Goal: Task Accomplishment & Management: Use online tool/utility

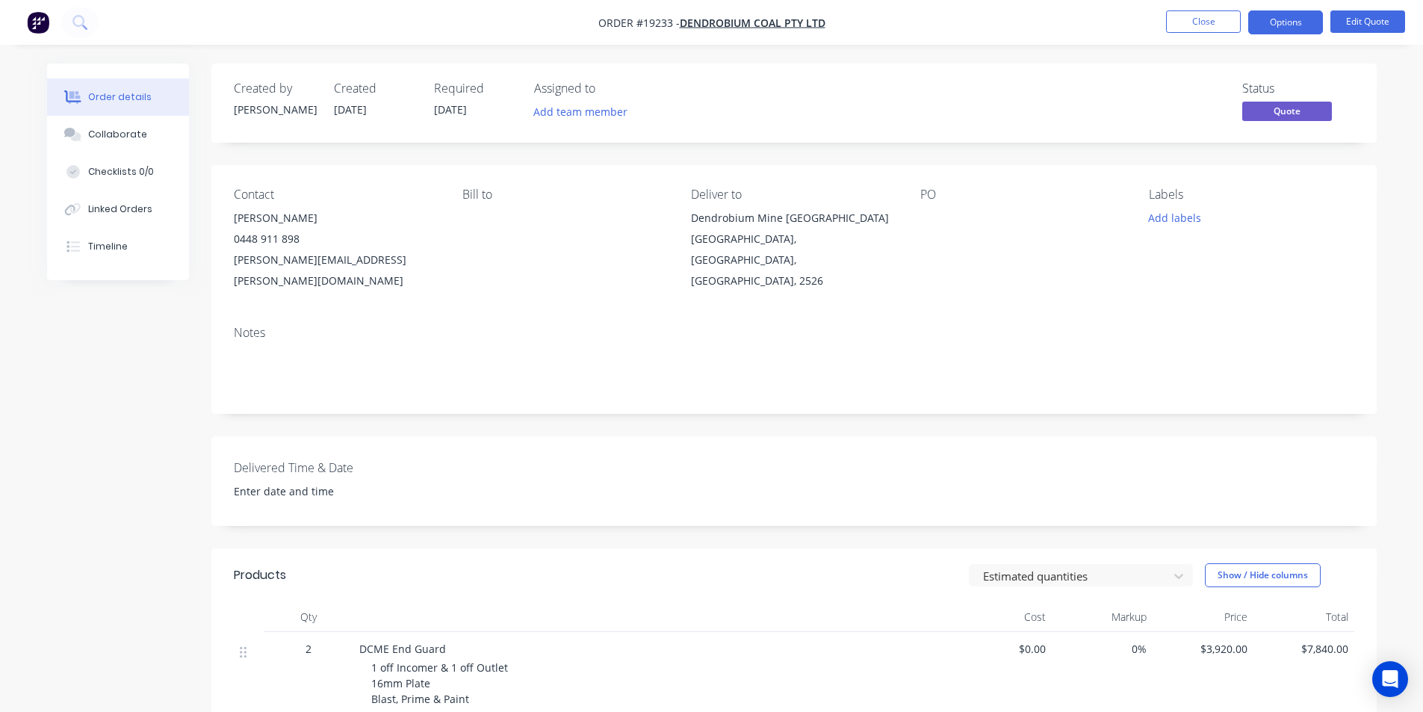
click at [36, 24] on img "button" at bounding box center [38, 22] width 22 height 22
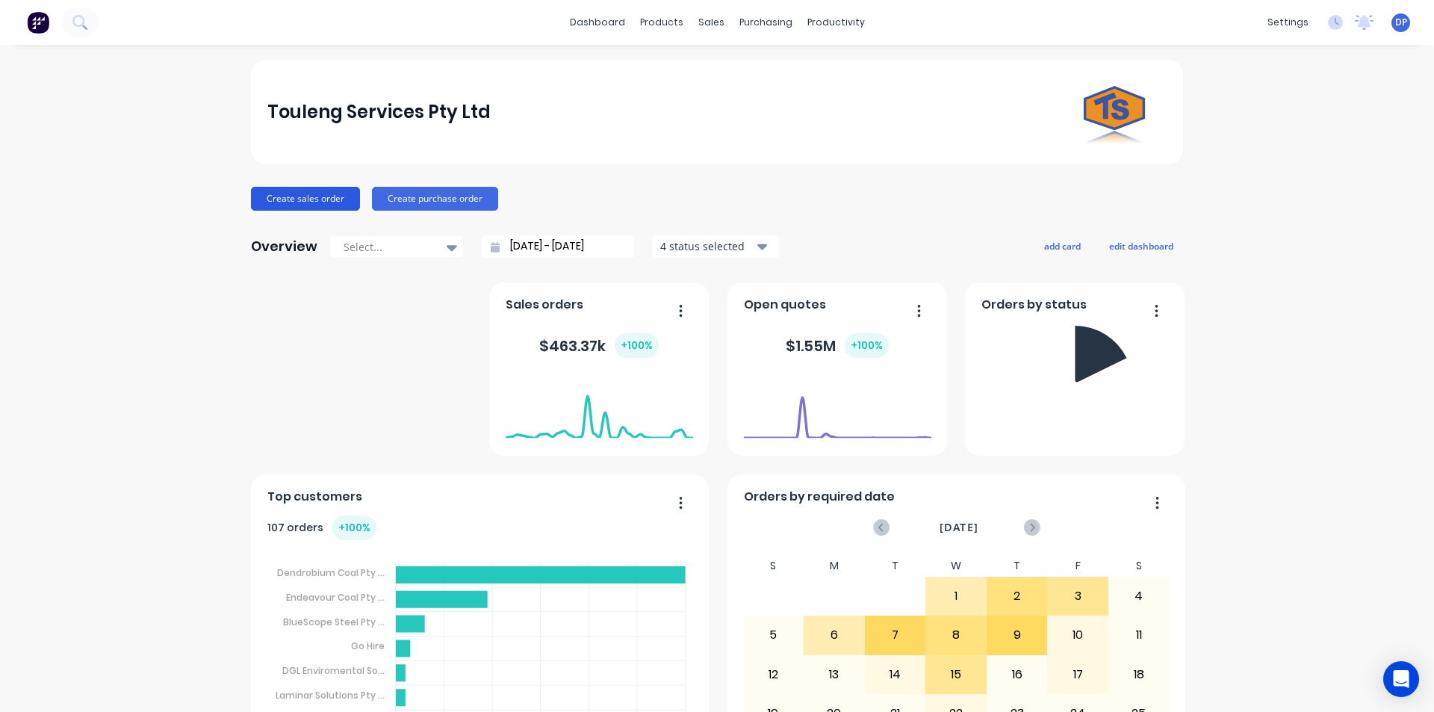
click at [294, 204] on button "Create sales order" at bounding box center [305, 199] width 109 height 24
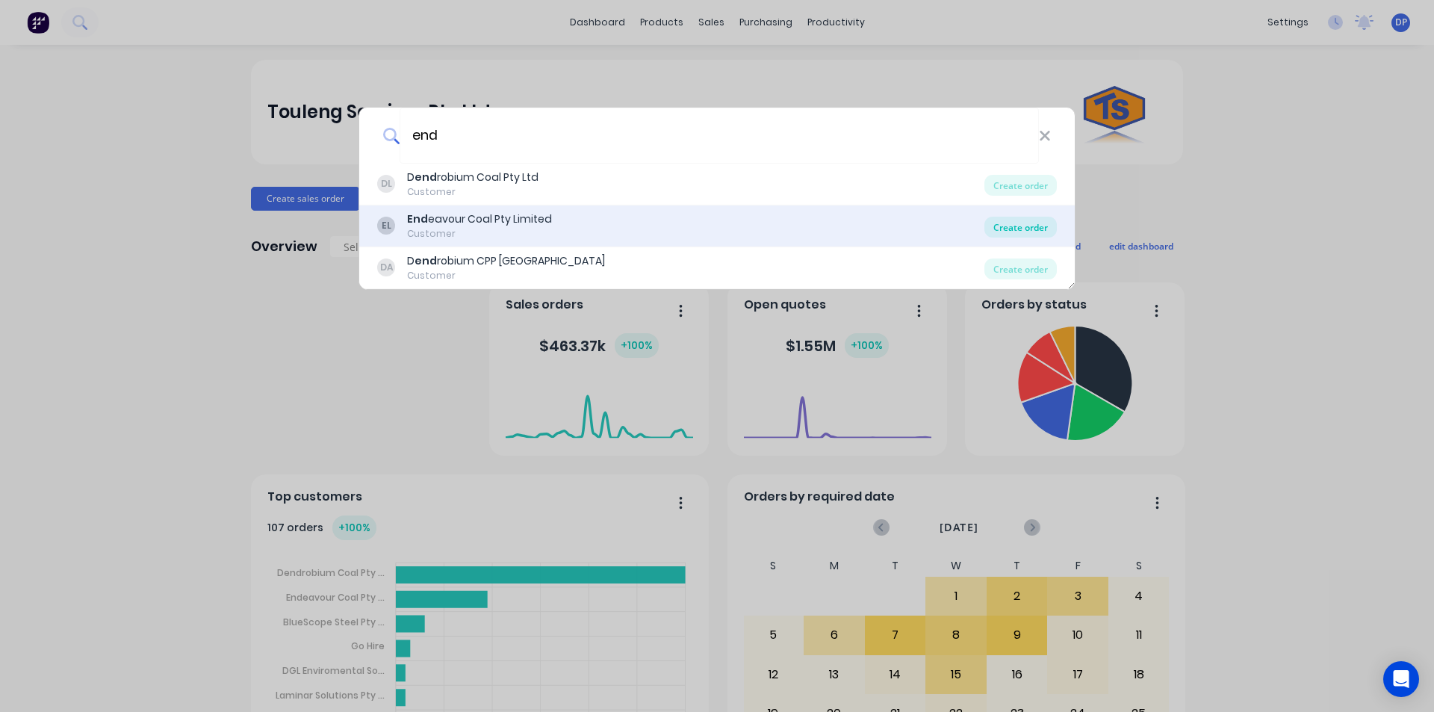
type input "end"
click at [1026, 233] on div "Create order" at bounding box center [1021, 227] width 72 height 21
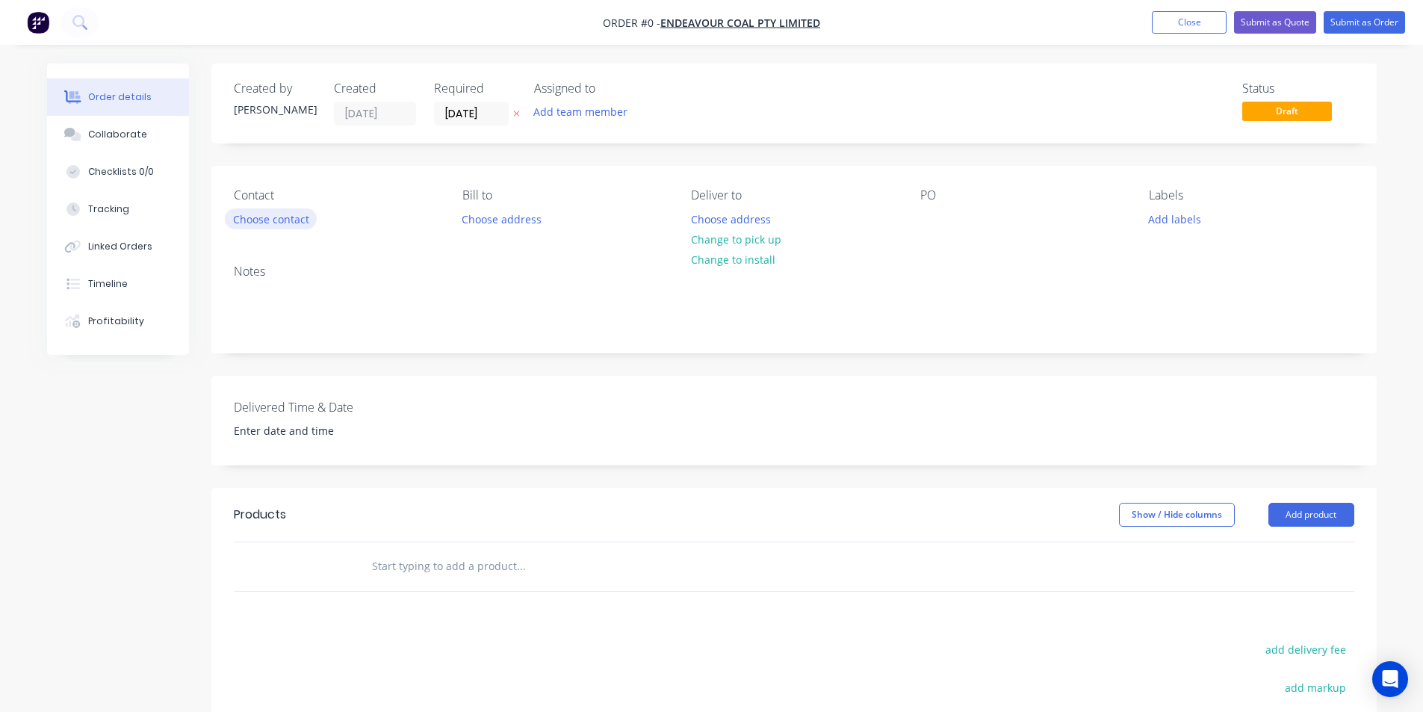
click at [279, 212] on button "Choose contact" at bounding box center [271, 218] width 92 height 20
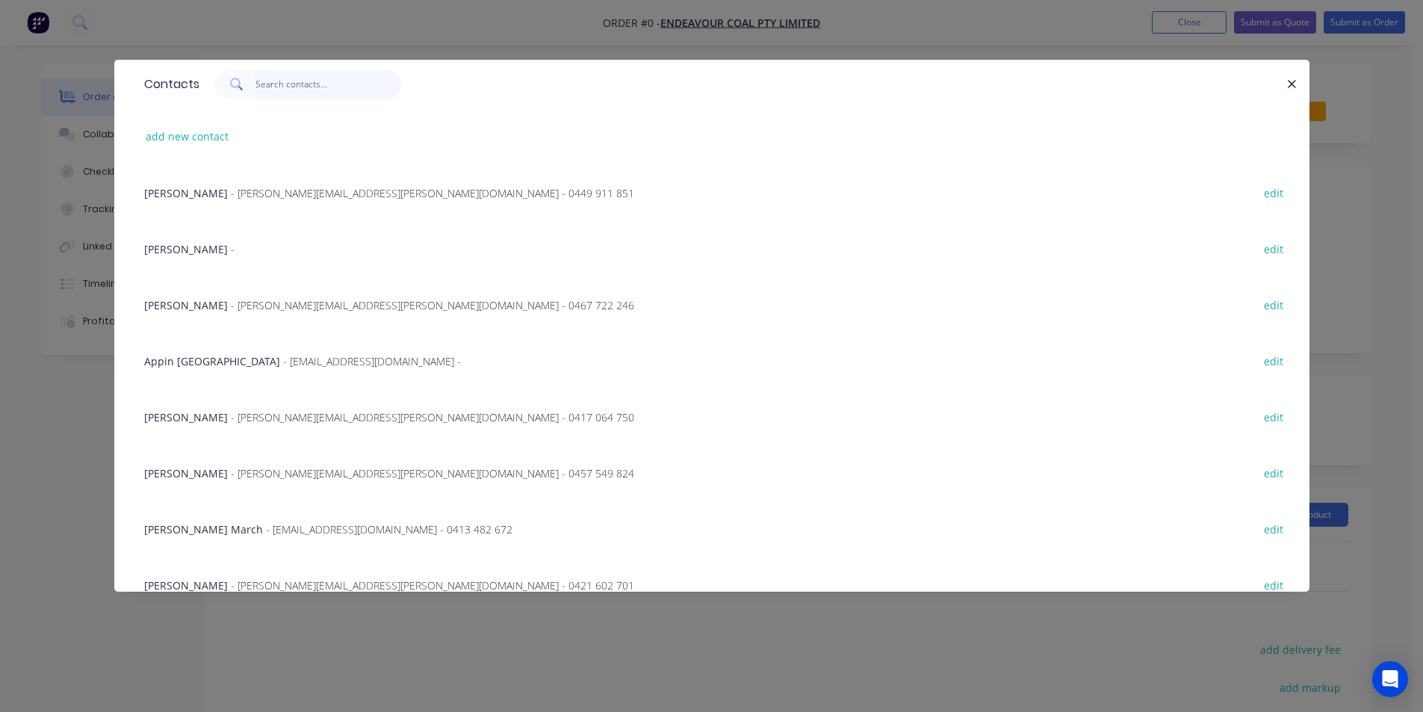
click at [326, 87] on input "text" at bounding box center [329, 84] width 146 height 30
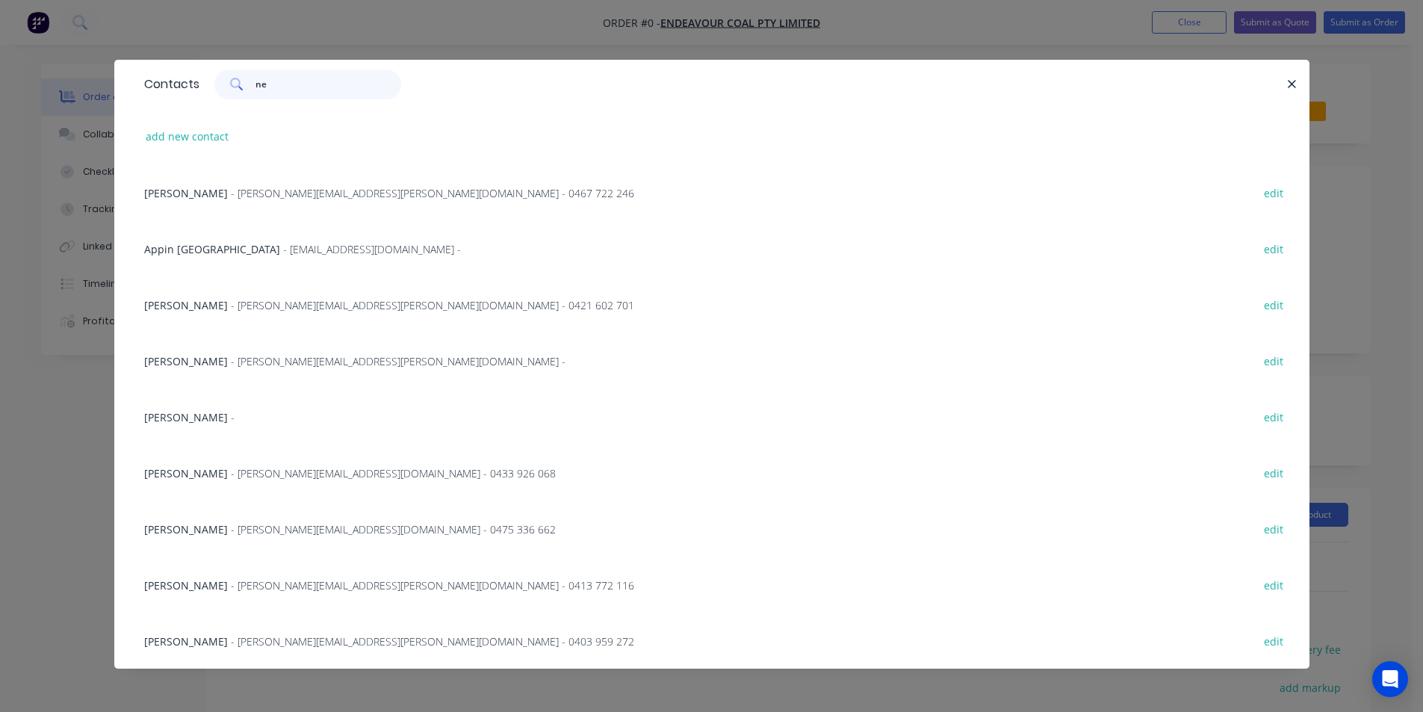
type input "[PERSON_NAME]"
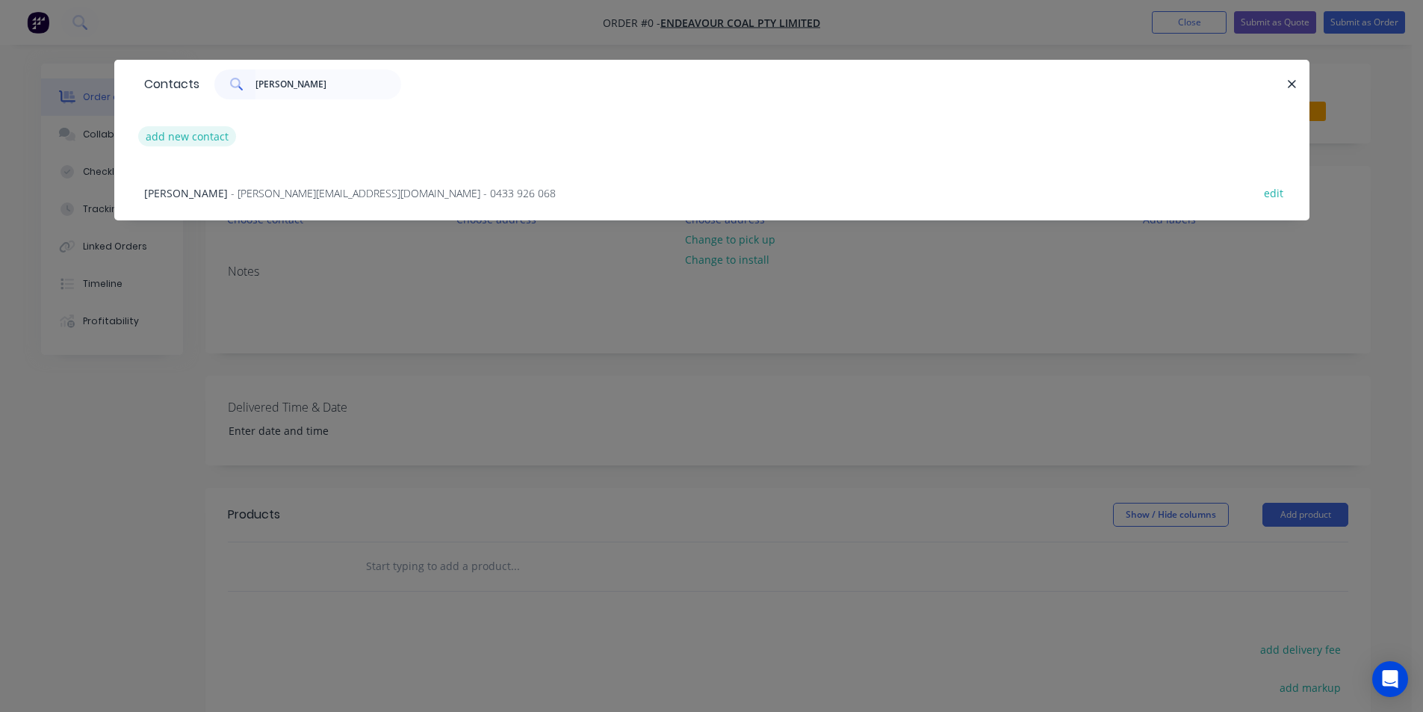
click at [196, 134] on button "add new contact" at bounding box center [187, 136] width 99 height 20
select select "AU"
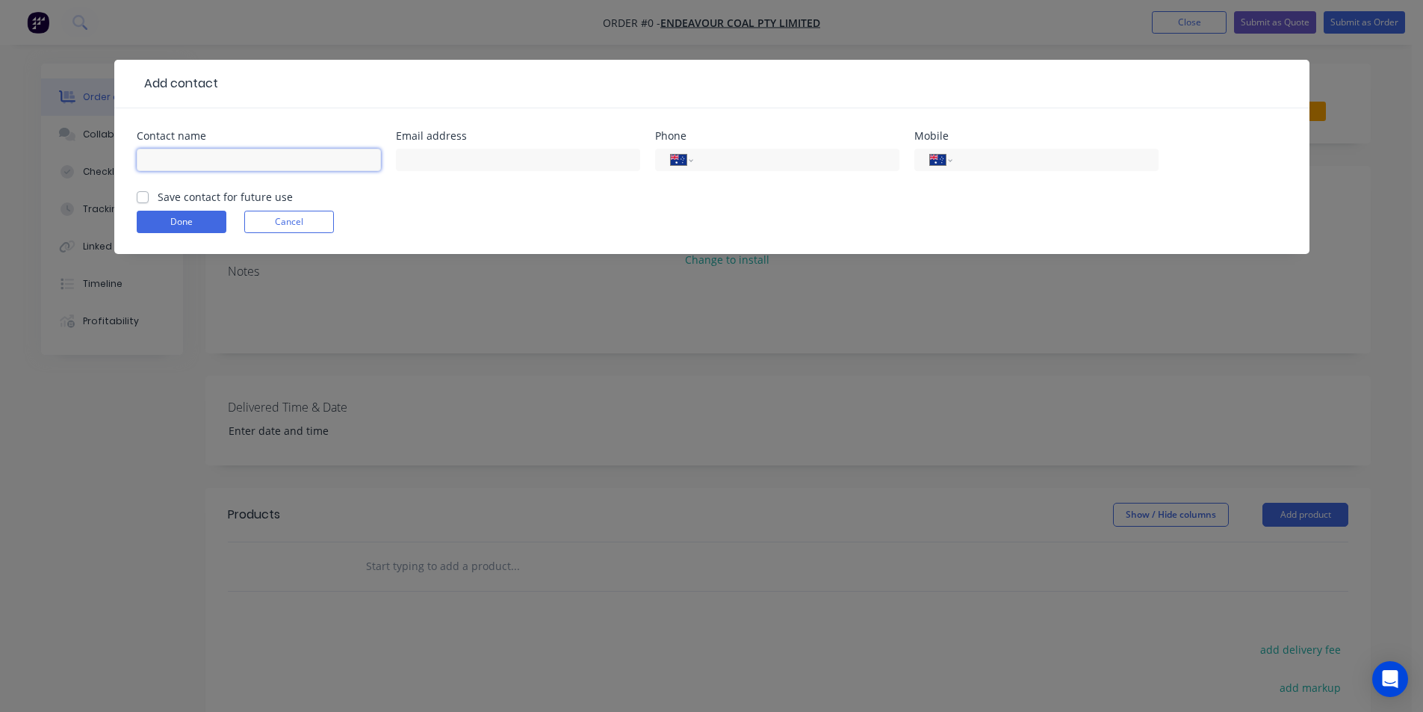
click at [192, 164] on input "text" at bounding box center [259, 160] width 244 height 22
type input "[PERSON_NAME]"
click at [484, 162] on input "text" at bounding box center [518, 160] width 244 height 22
paste input "[PERSON_NAME][EMAIL_ADDRESS][PERSON_NAME][DOMAIN_NAME]"
type input "[PERSON_NAME][EMAIL_ADDRESS][PERSON_NAME][DOMAIN_NAME]"
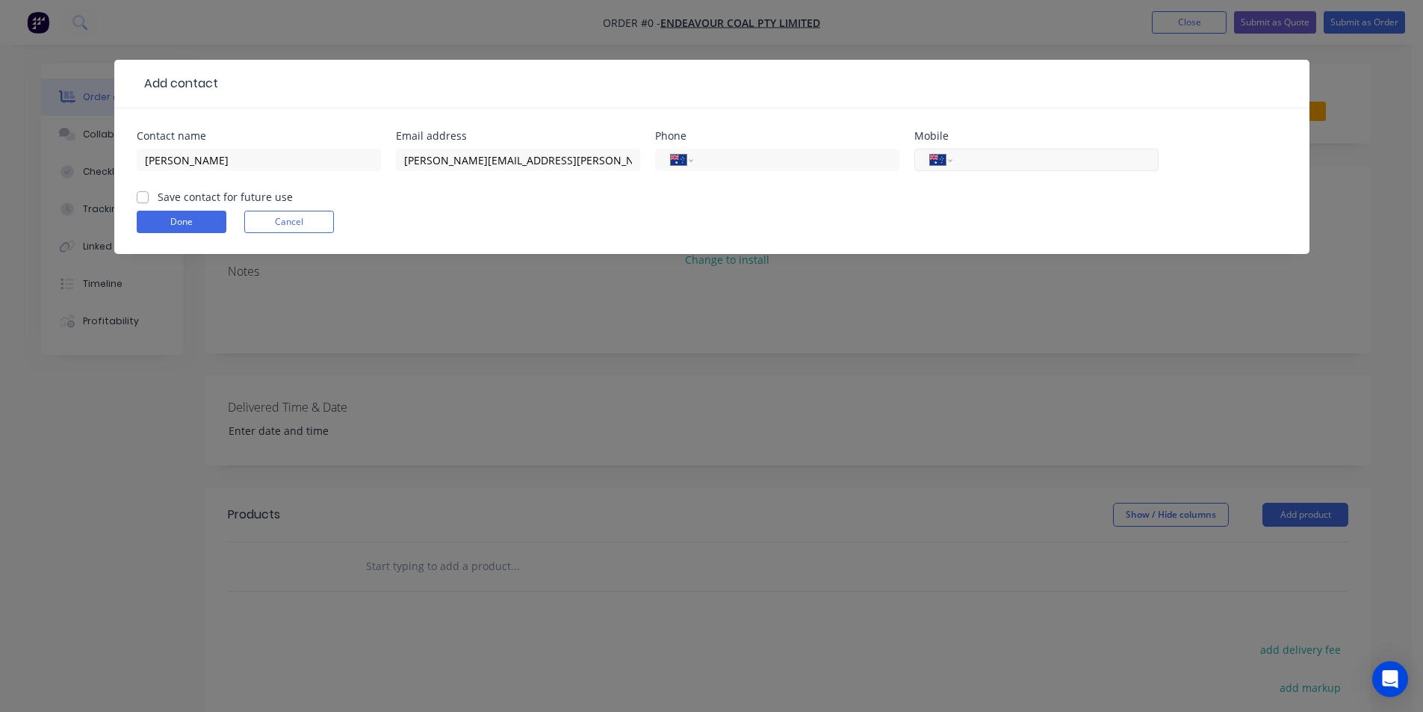
click at [1004, 169] on div "International [GEOGRAPHIC_DATA] [GEOGRAPHIC_DATA] [GEOGRAPHIC_DATA] [GEOGRAPHIC…" at bounding box center [1036, 160] width 244 height 22
click at [1003, 169] on div "International [GEOGRAPHIC_DATA] [GEOGRAPHIC_DATA] [GEOGRAPHIC_DATA] [GEOGRAPHIC…" at bounding box center [1036, 160] width 244 height 22
click at [1018, 164] on input "tel" at bounding box center [1052, 160] width 179 height 17
type input "0421 062 207"
click at [158, 194] on label "Save contact for future use" at bounding box center [225, 197] width 135 height 16
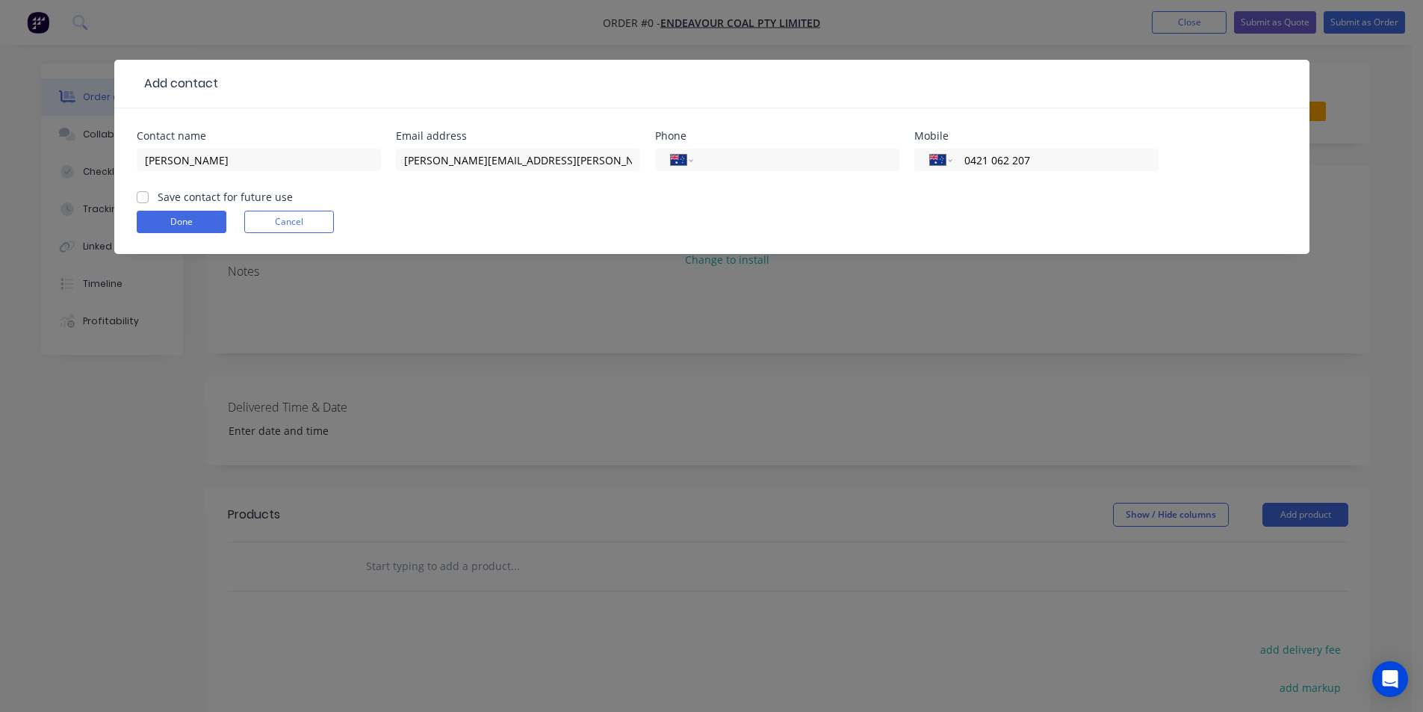
click at [144, 194] on input "Save contact for future use" at bounding box center [143, 196] width 12 height 14
checkbox input "true"
click at [168, 220] on button "Done" at bounding box center [182, 222] width 90 height 22
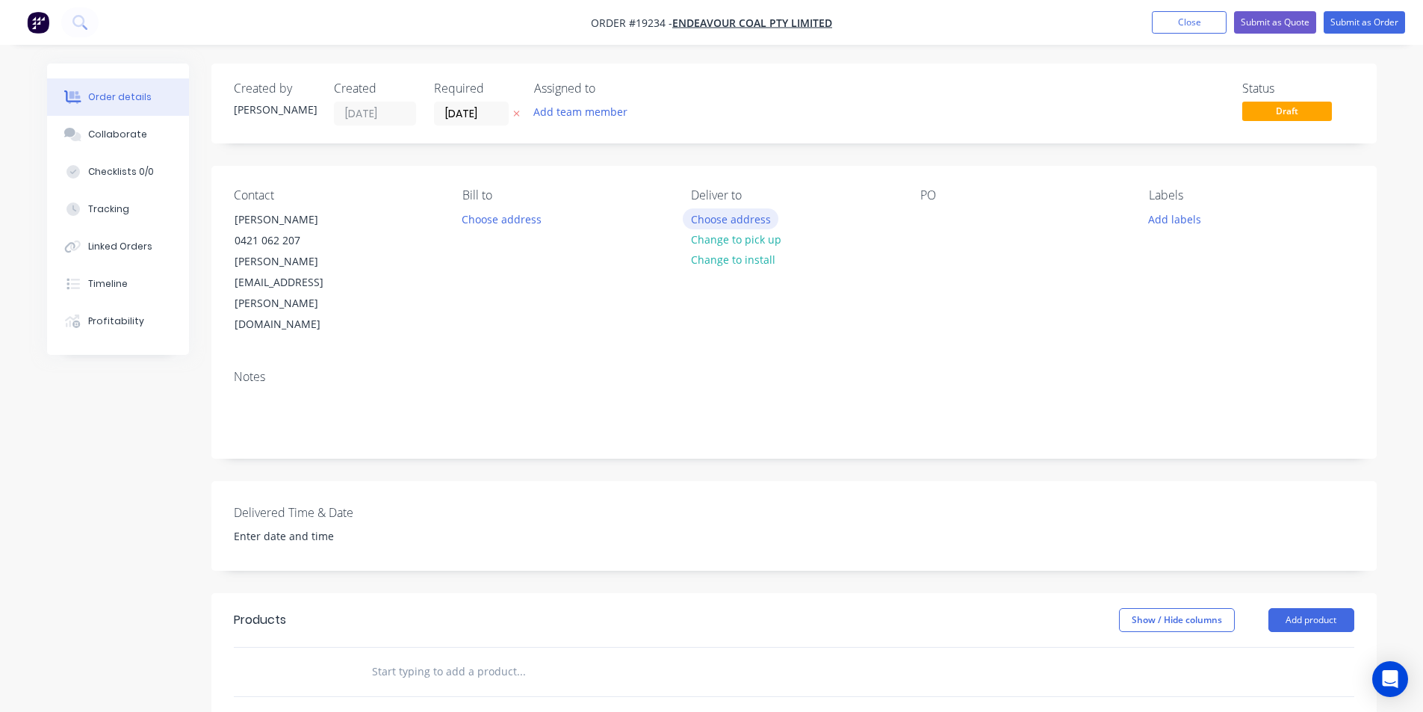
click at [742, 220] on button "Choose address" at bounding box center [731, 218] width 96 height 20
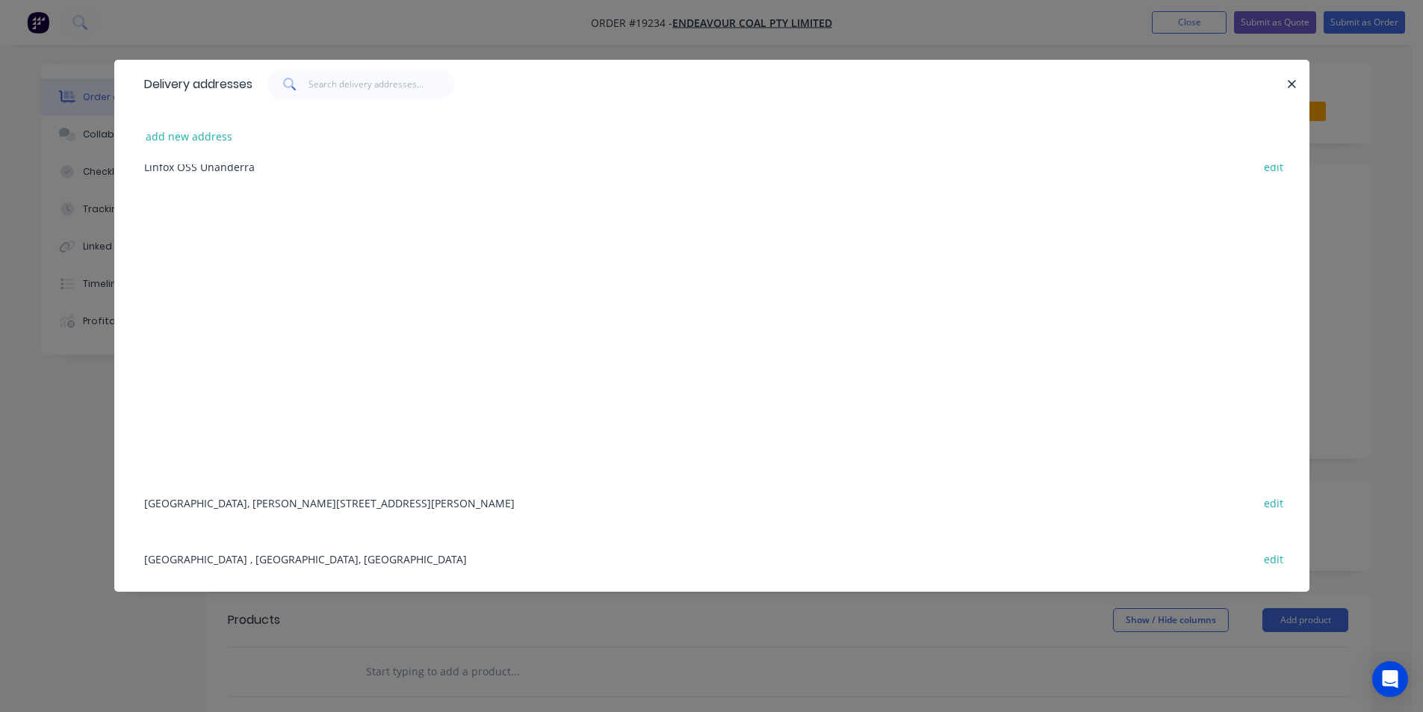
scroll to position [245, 0]
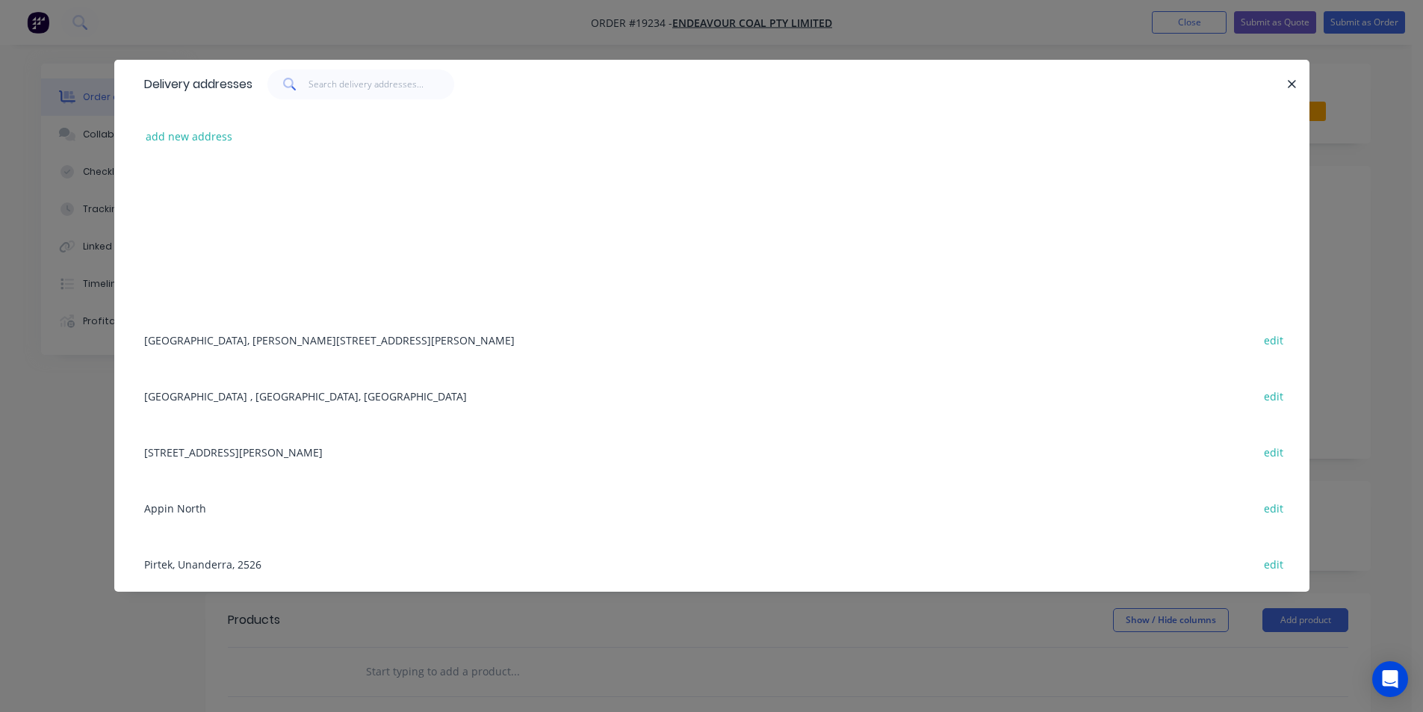
click at [244, 346] on div "[GEOGRAPHIC_DATA], [PERSON_NAME][STREET_ADDRESS][PERSON_NAME] edit" at bounding box center [712, 340] width 1151 height 56
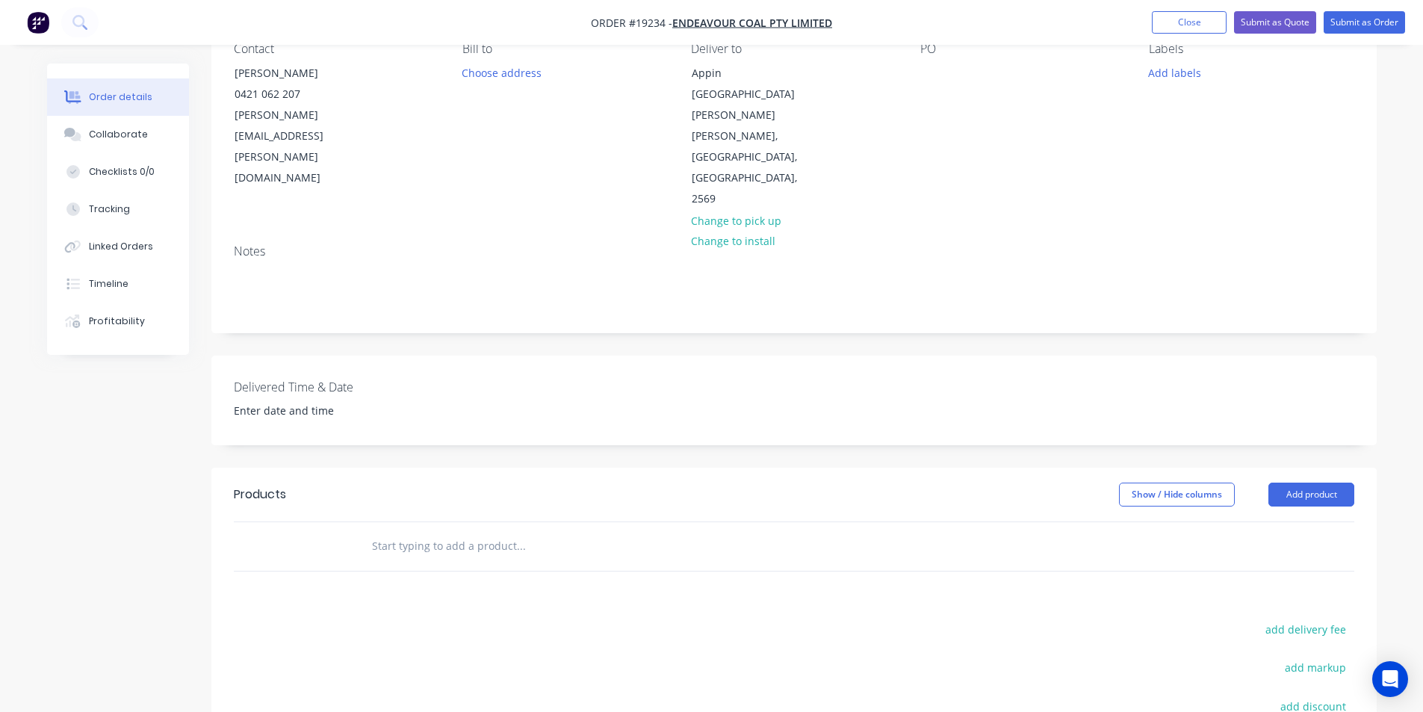
scroll to position [149, 0]
click at [1326, 480] on button "Add product" at bounding box center [1312, 492] width 86 height 24
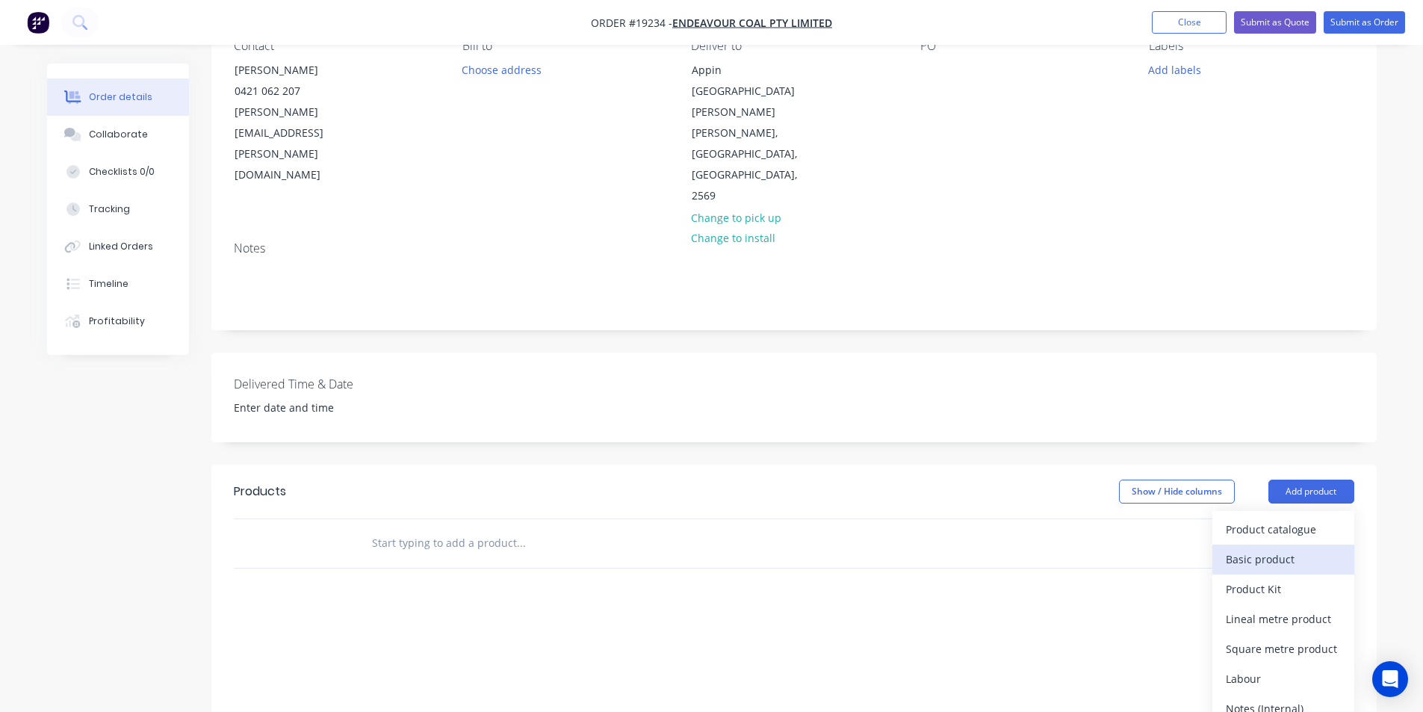
click at [1290, 548] on div "Basic product" at bounding box center [1283, 559] width 115 height 22
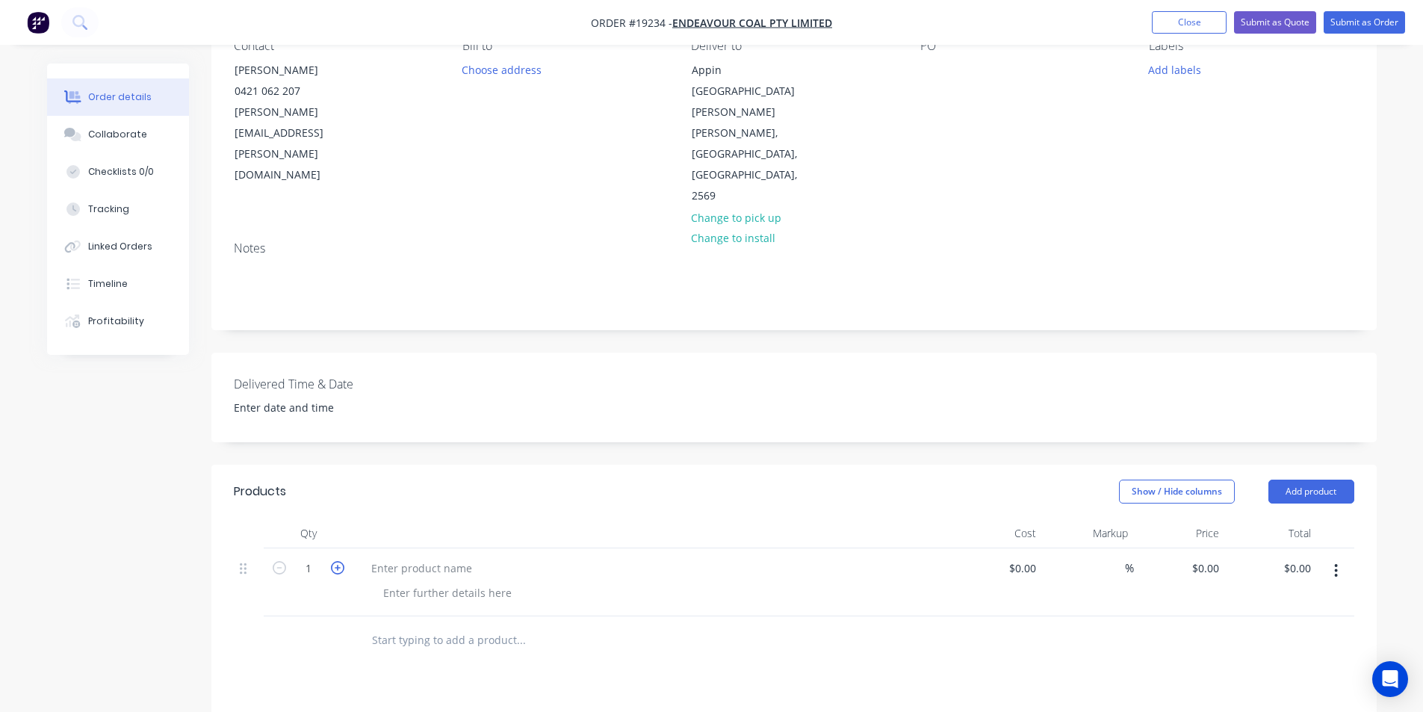
click at [340, 561] on icon "button" at bounding box center [337, 567] width 13 height 13
type input "2"
click at [425, 557] on div at bounding box center [421, 568] width 125 height 22
paste div
click at [442, 557] on div "VETOMP1X" at bounding box center [652, 568] width 586 height 22
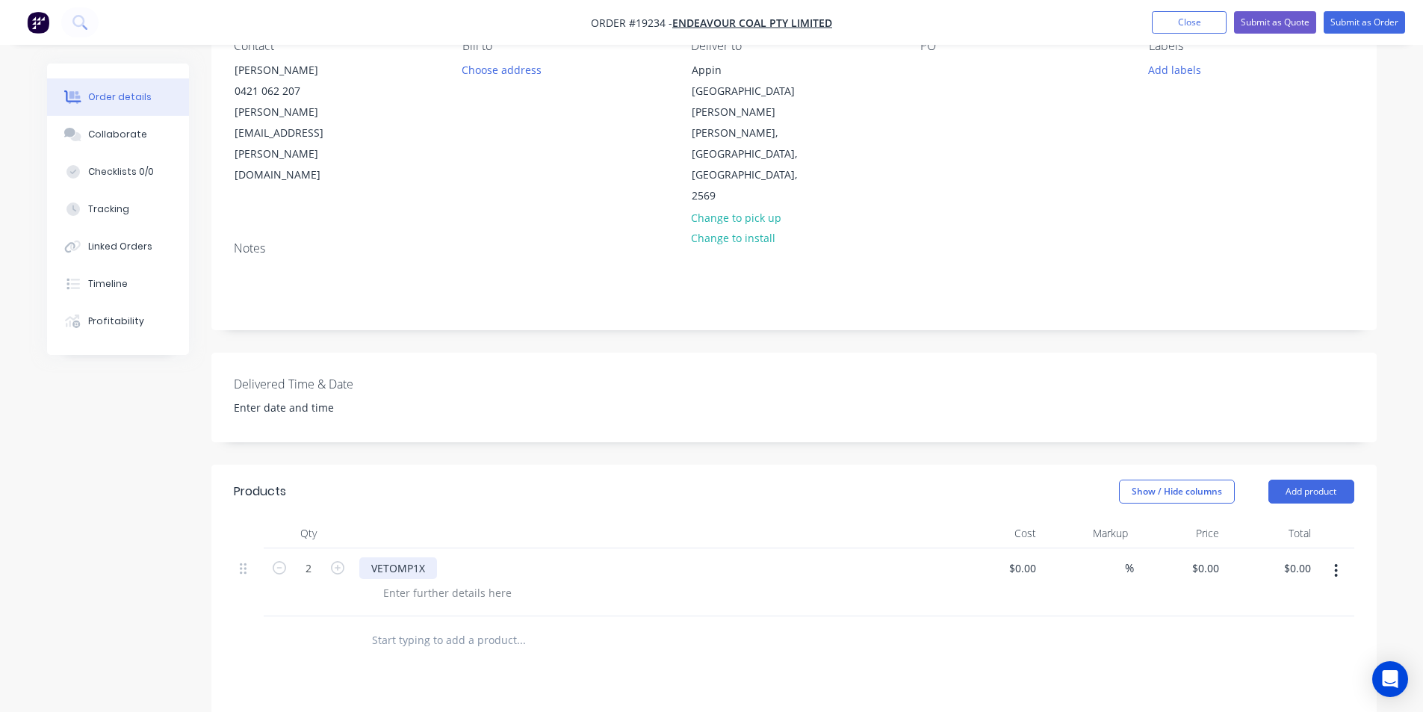
click at [433, 557] on div "VETOMP1X" at bounding box center [398, 568] width 78 height 22
click at [1216, 557] on input "0" at bounding box center [1208, 568] width 34 height 22
type input "$182.00"
type input "$364.00"
click at [1142, 616] on div at bounding box center [794, 640] width 1121 height 49
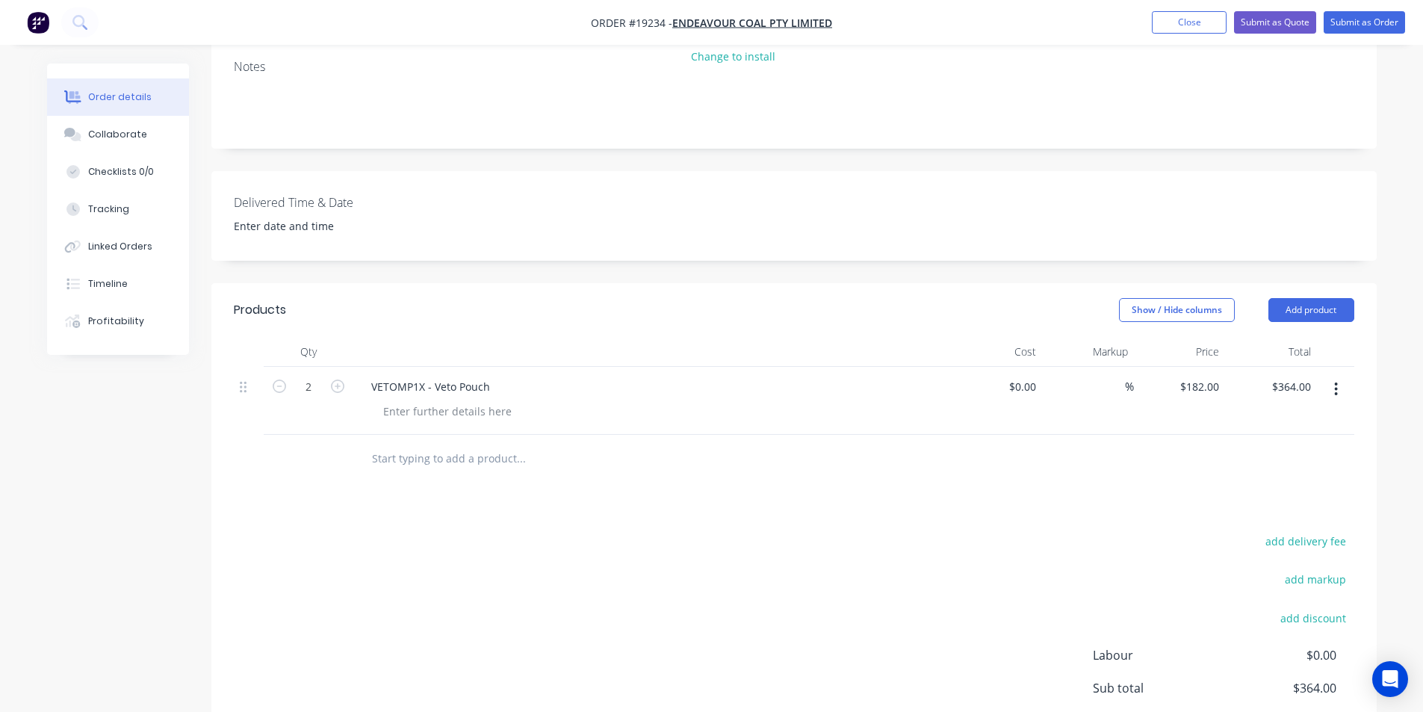
scroll to position [47, 0]
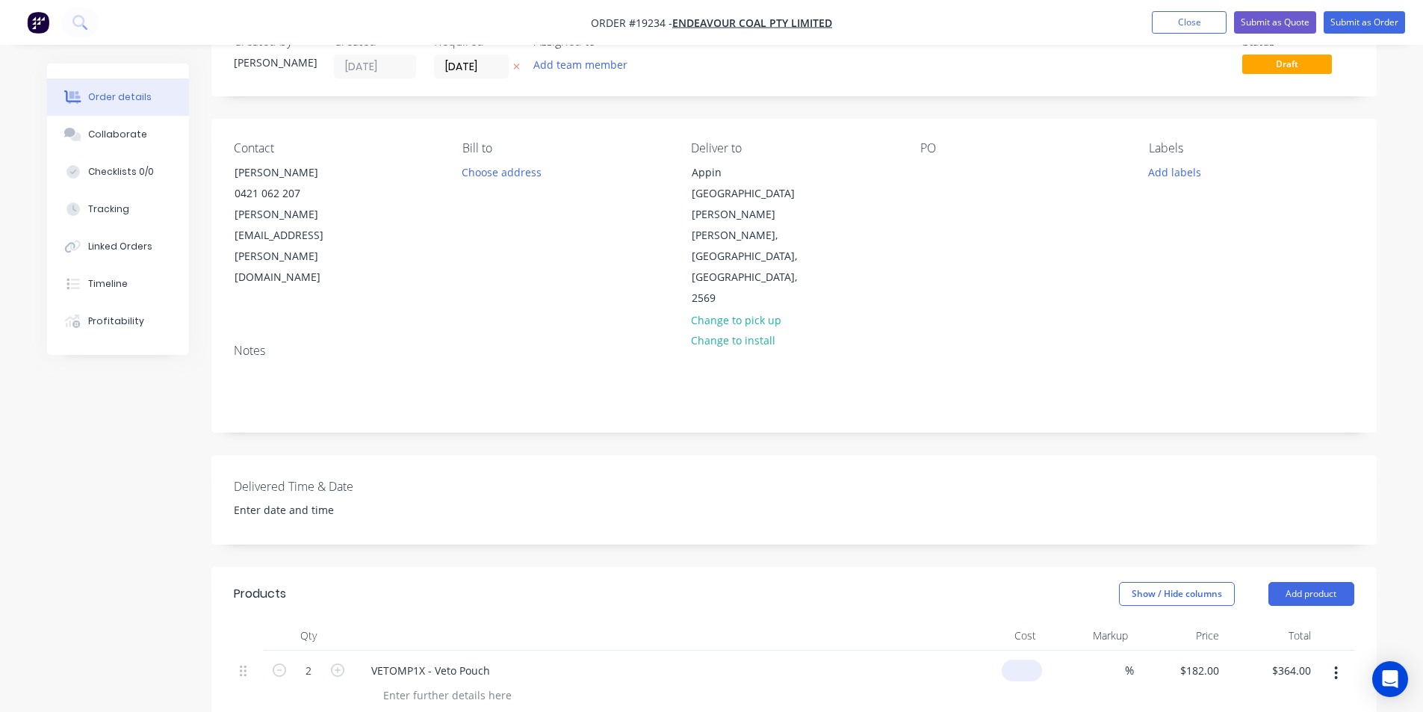
click at [1034, 660] on input at bounding box center [1025, 671] width 34 height 22
type input "$130.00"
type input "$260.00"
click at [1120, 654] on div "%" at bounding box center [1088, 685] width 92 height 68
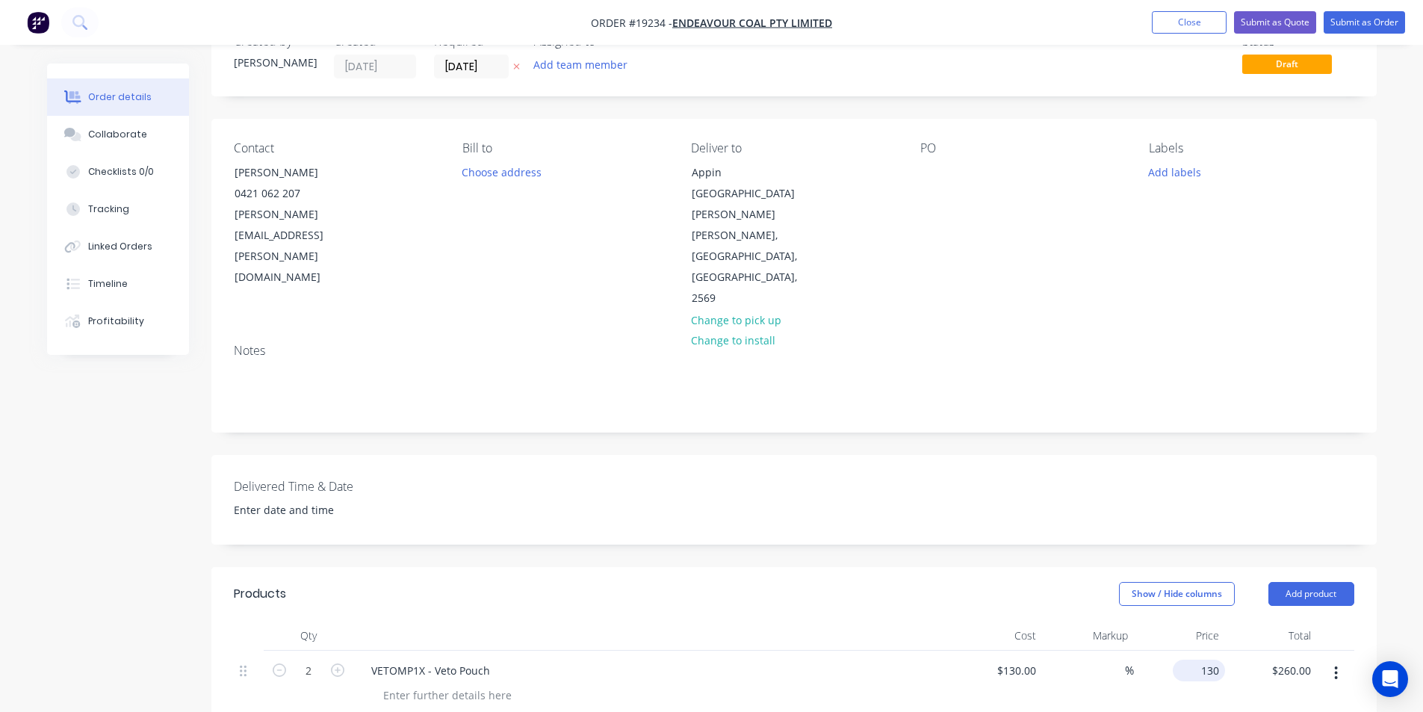
click at [1197, 660] on div "130 $130.00" at bounding box center [1199, 671] width 52 height 22
type input "182"
type input "40"
type input "$182.00"
type input "$364.00"
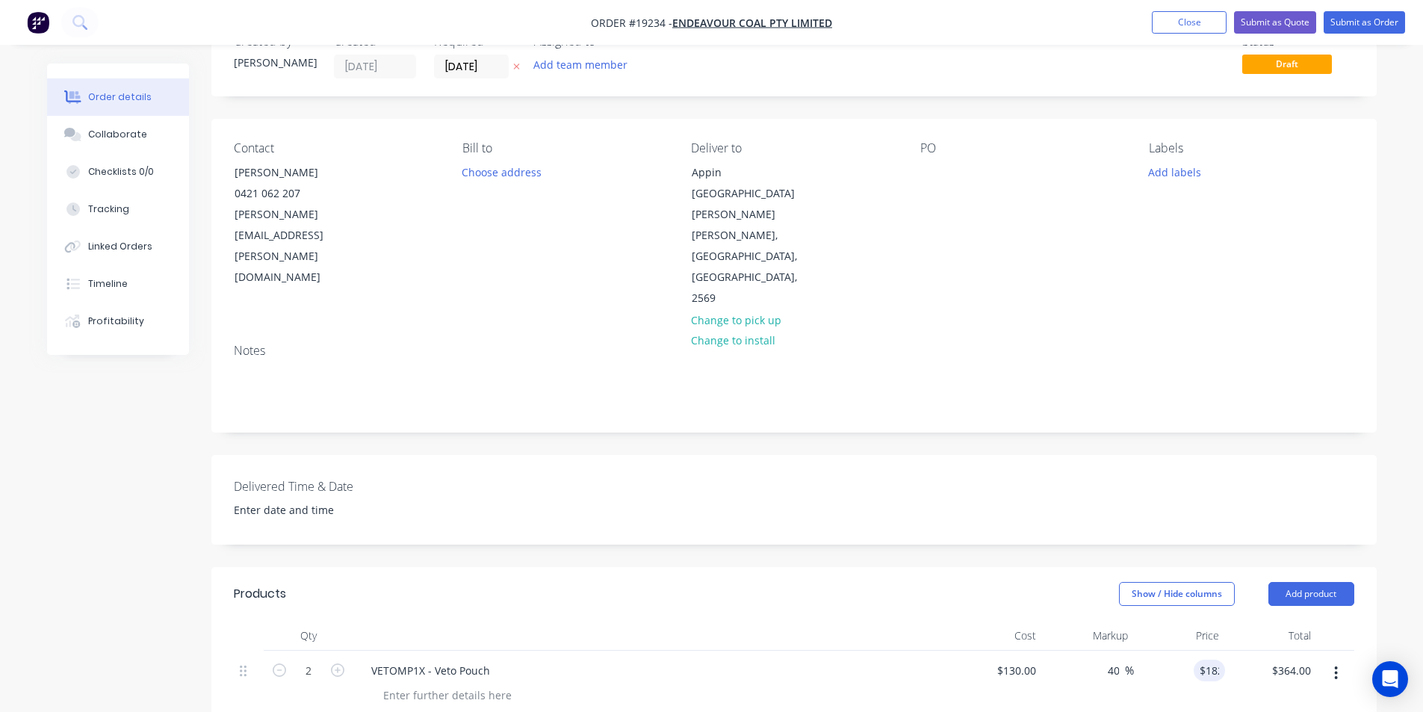
click at [1199, 654] on div "$182.00 182" at bounding box center [1180, 685] width 92 height 68
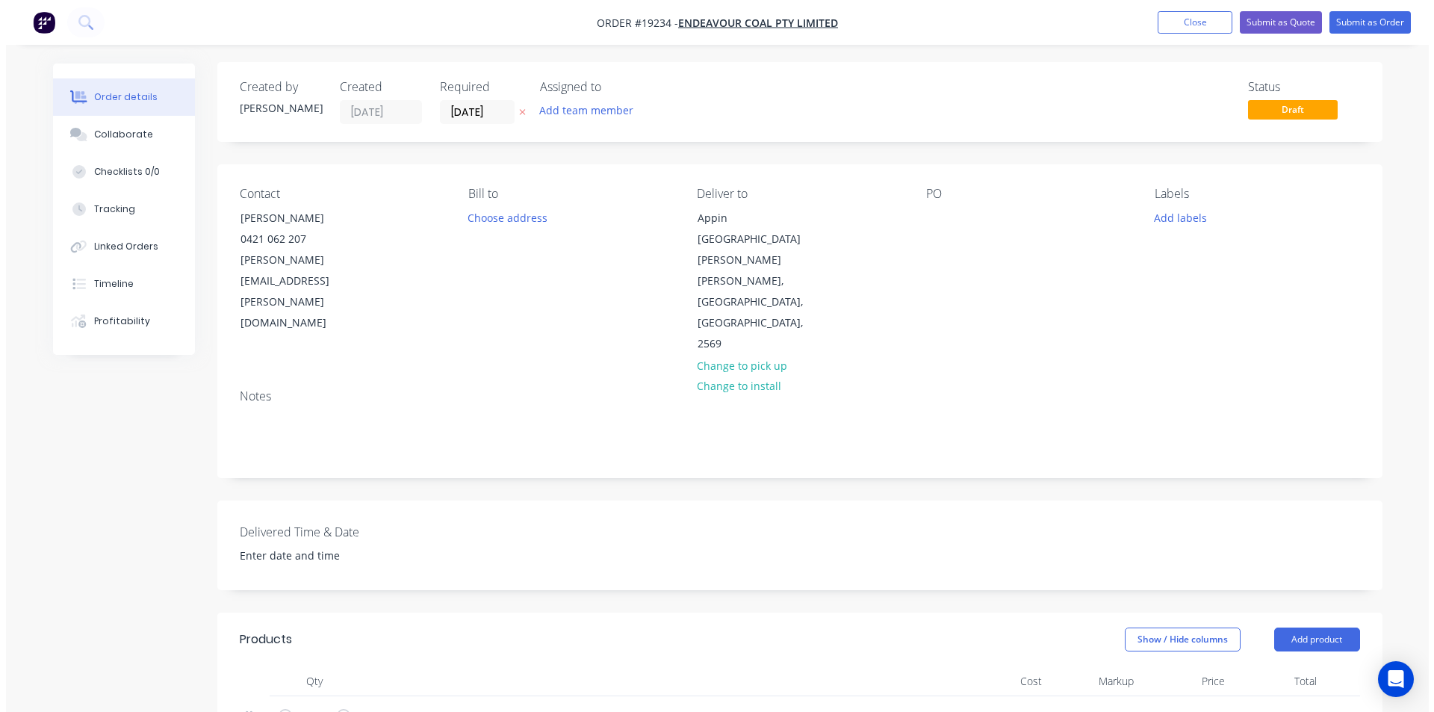
scroll to position [0, 0]
click at [1287, 23] on button "Submit as Quote" at bounding box center [1275, 22] width 82 height 22
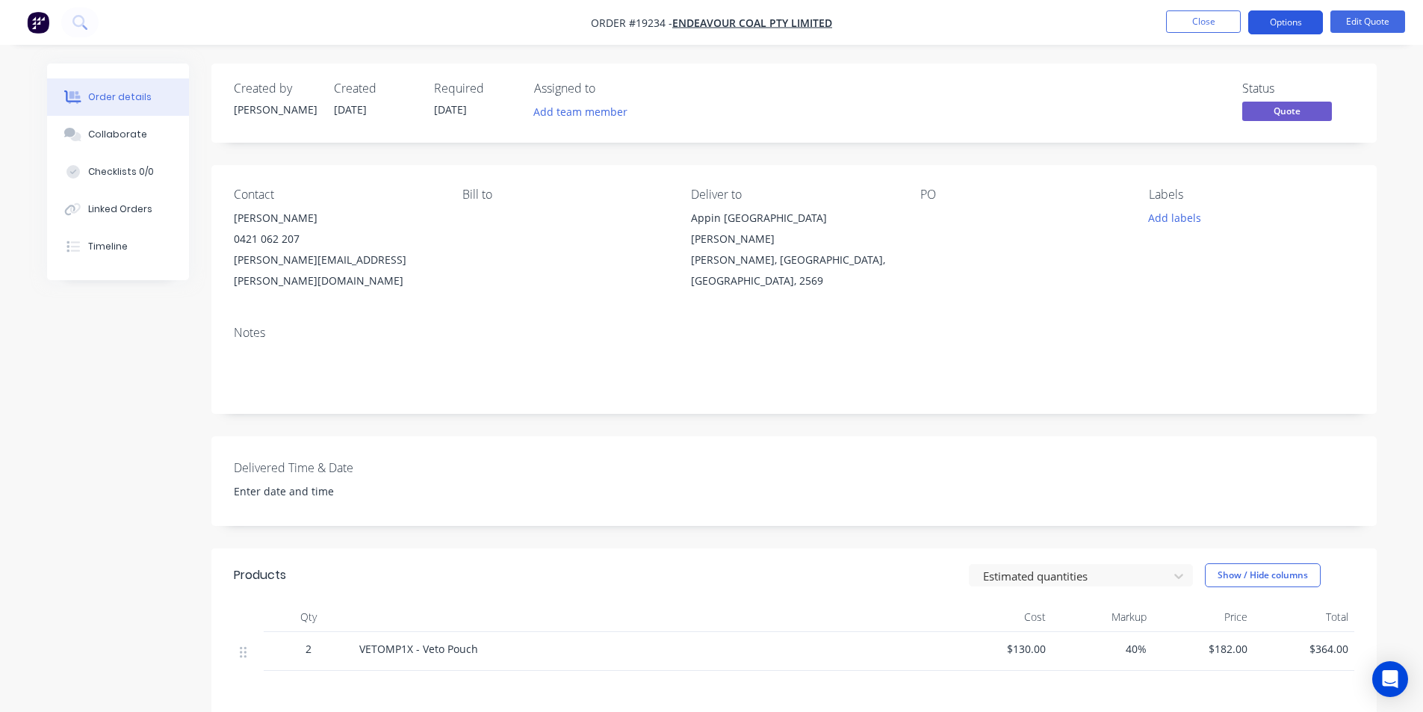
click at [1318, 24] on button "Options" at bounding box center [1285, 22] width 75 height 24
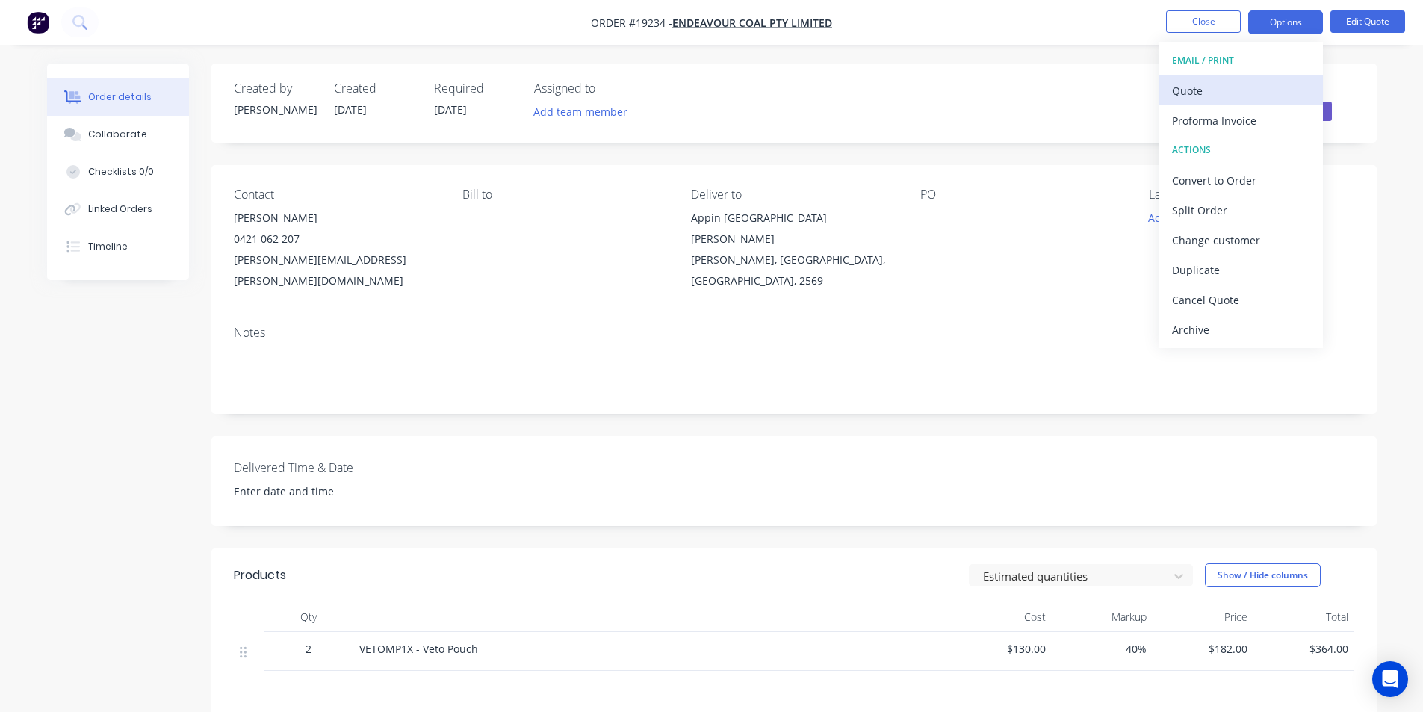
click at [1228, 91] on div "Quote" at bounding box center [1240, 91] width 137 height 22
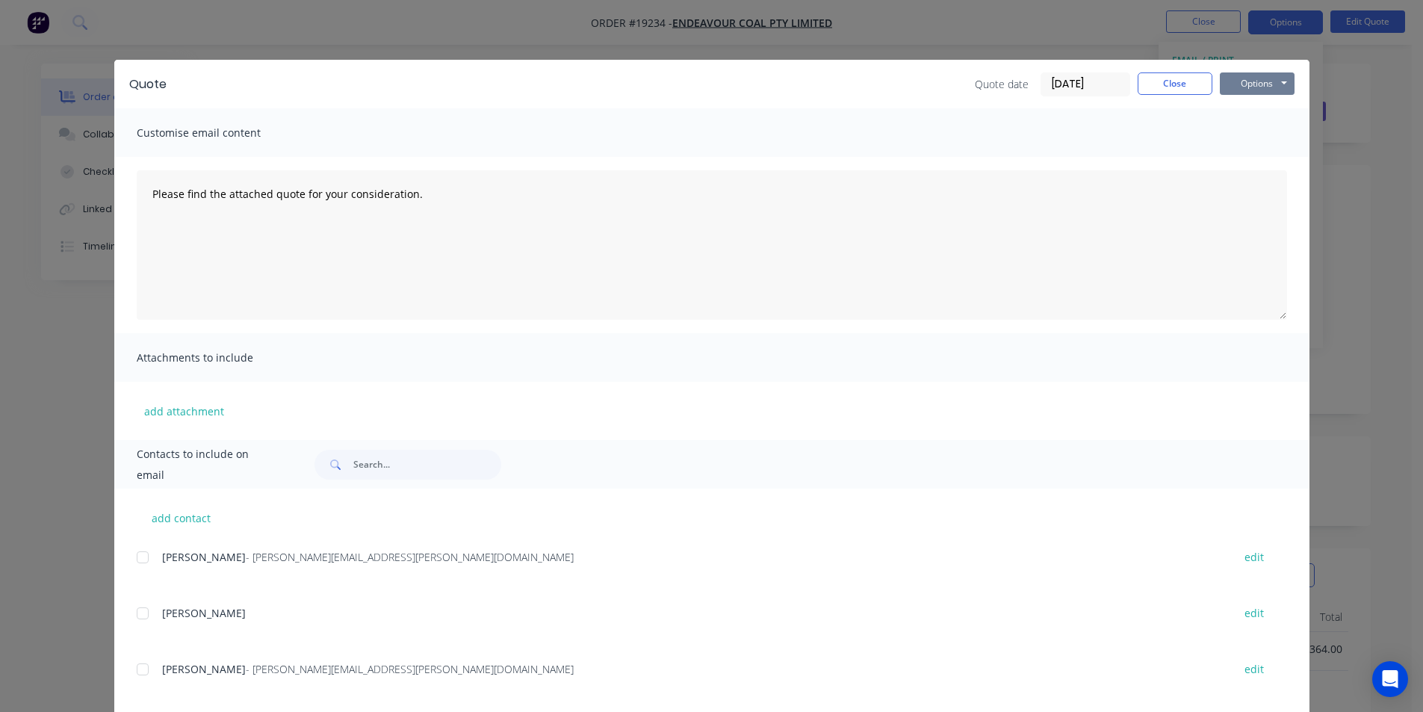
click at [1286, 79] on button "Options" at bounding box center [1257, 83] width 75 height 22
click at [1262, 135] on button "Print" at bounding box center [1268, 135] width 96 height 25
click at [1180, 87] on button "Close" at bounding box center [1175, 83] width 75 height 22
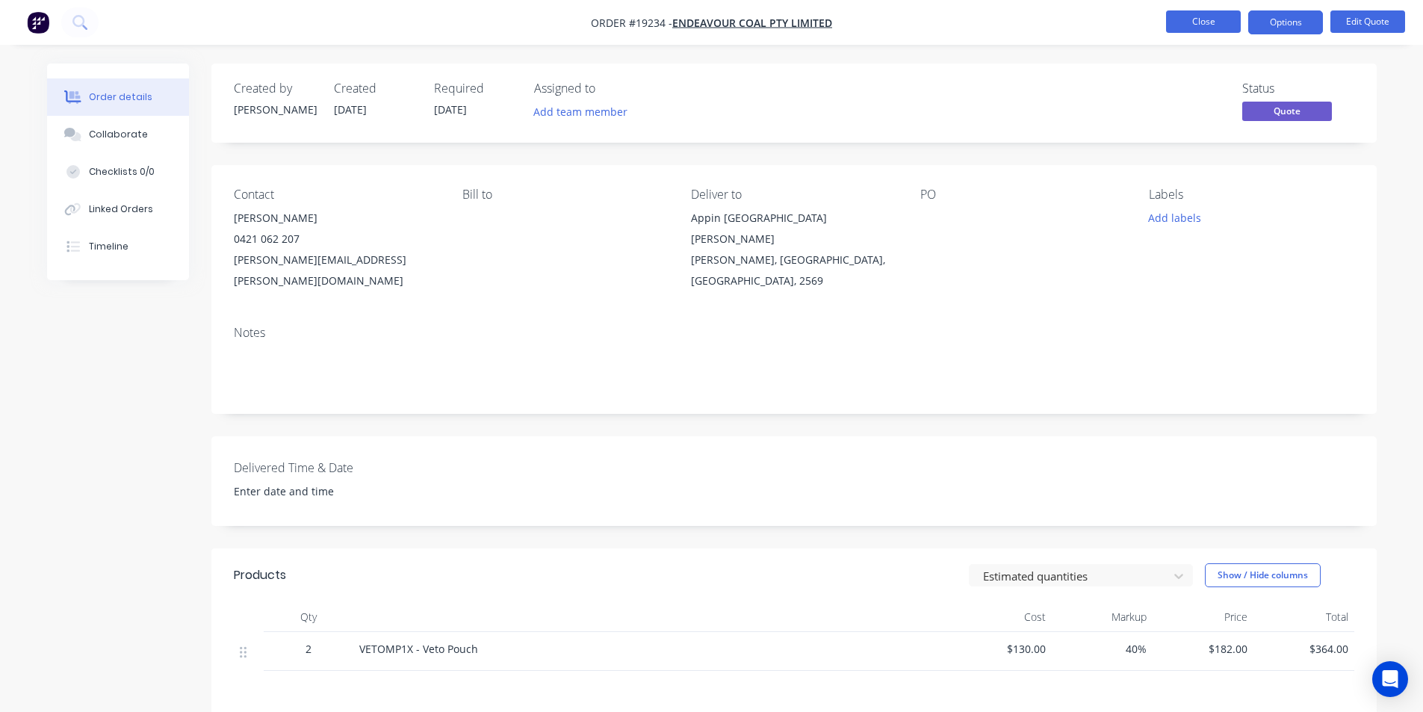
click at [1189, 31] on button "Close" at bounding box center [1203, 21] width 75 height 22
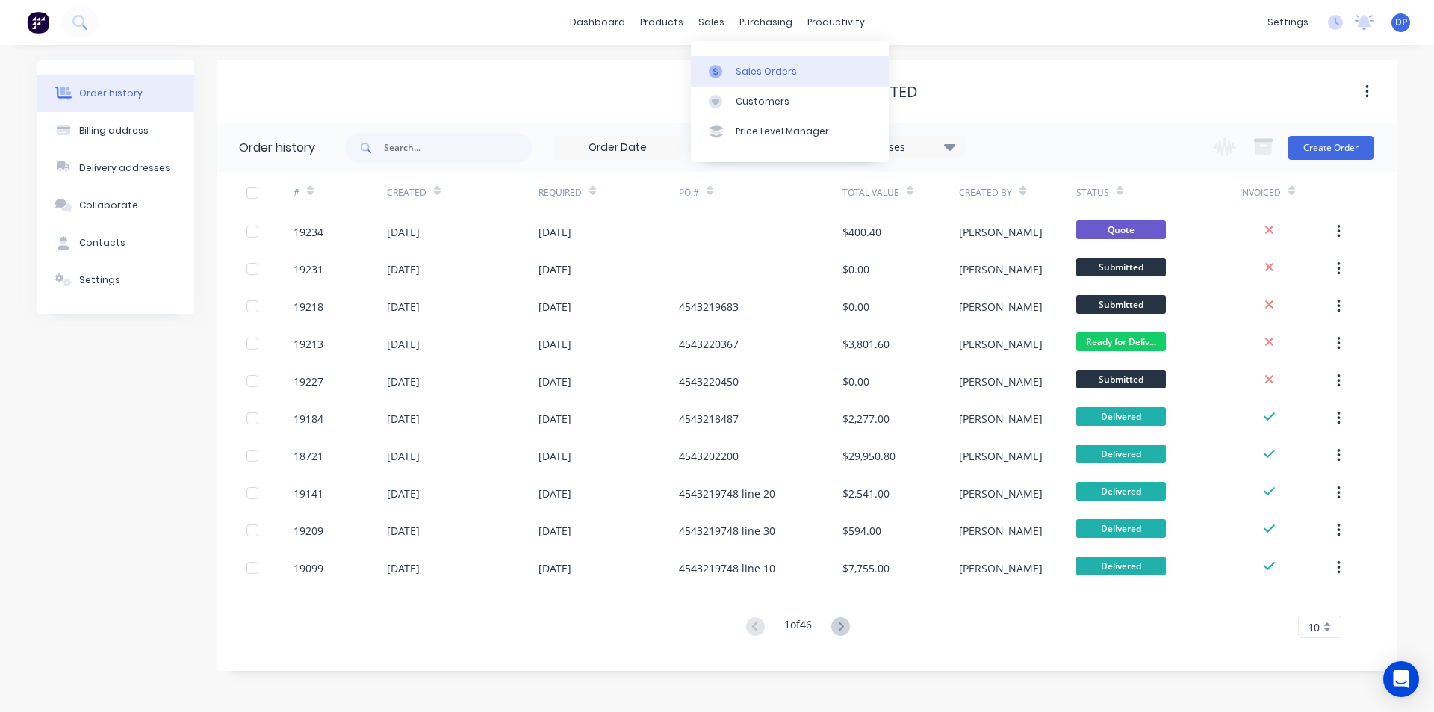
click at [784, 72] on div "Sales Orders" at bounding box center [766, 71] width 61 height 13
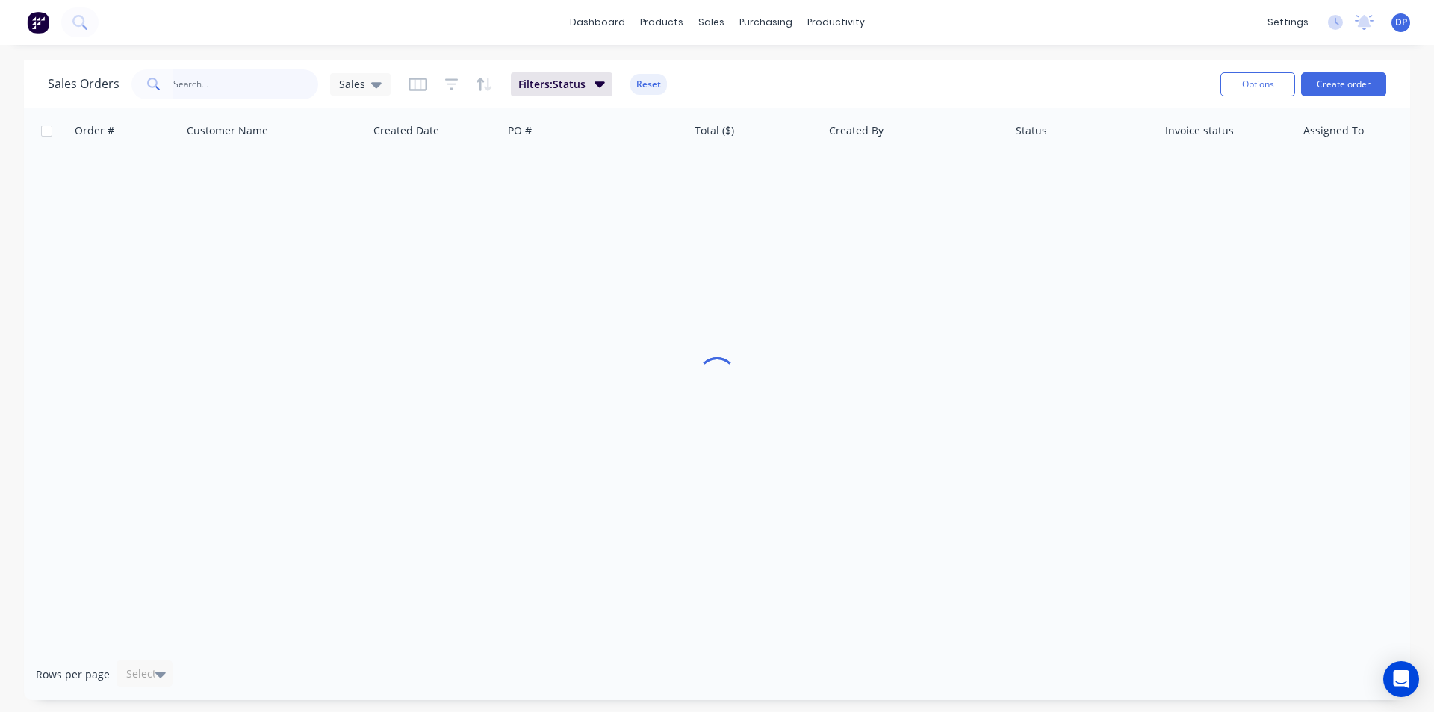
click at [256, 90] on input "text" at bounding box center [246, 84] width 146 height 30
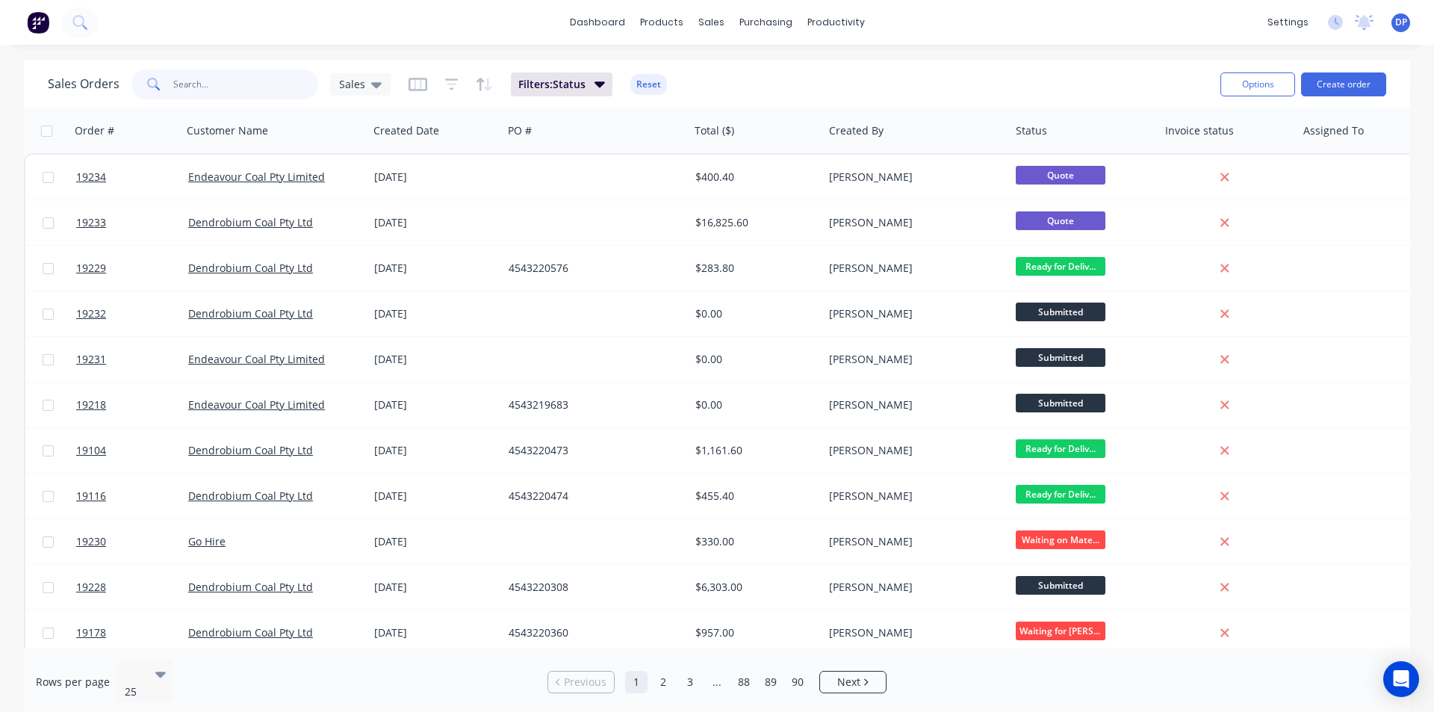
click at [247, 81] on input "text" at bounding box center [246, 84] width 146 height 30
paste input "4543220576"
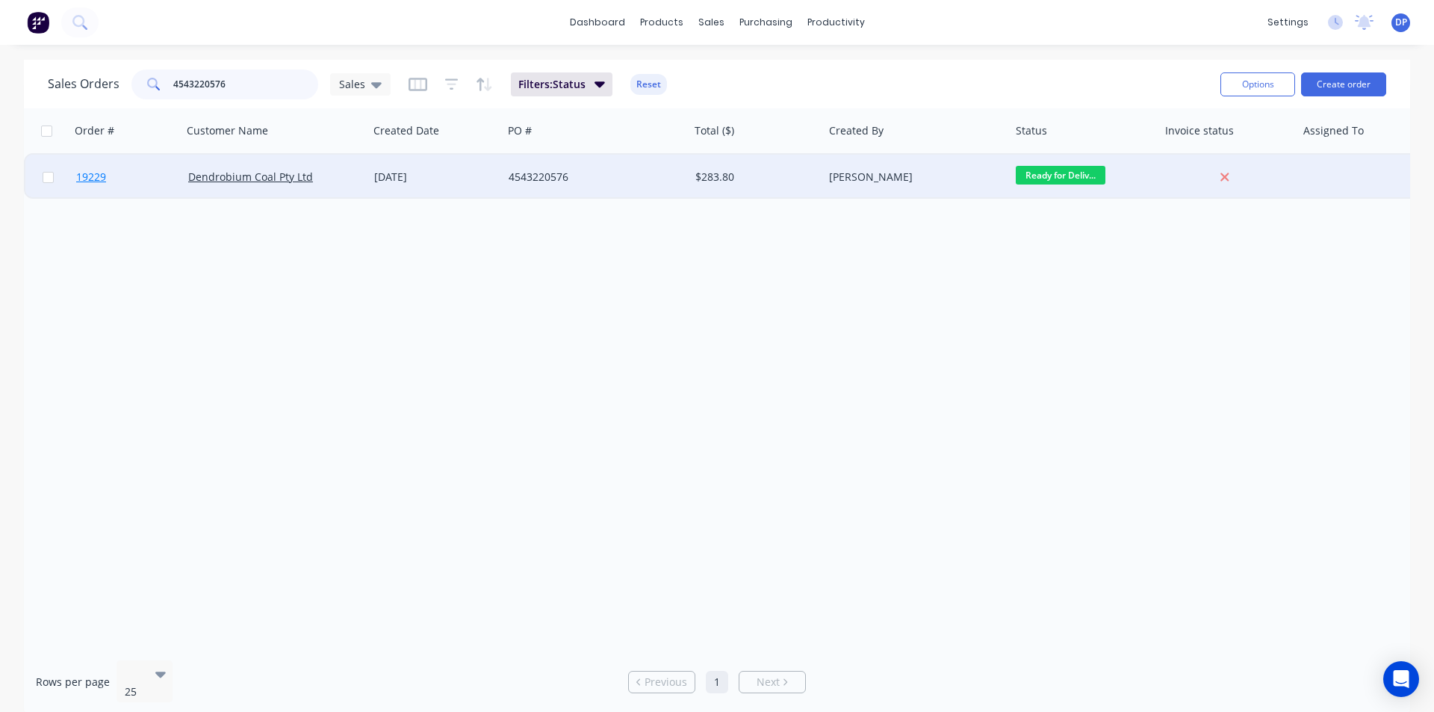
type input "4543220576"
click at [97, 175] on span "19229" at bounding box center [91, 177] width 30 height 15
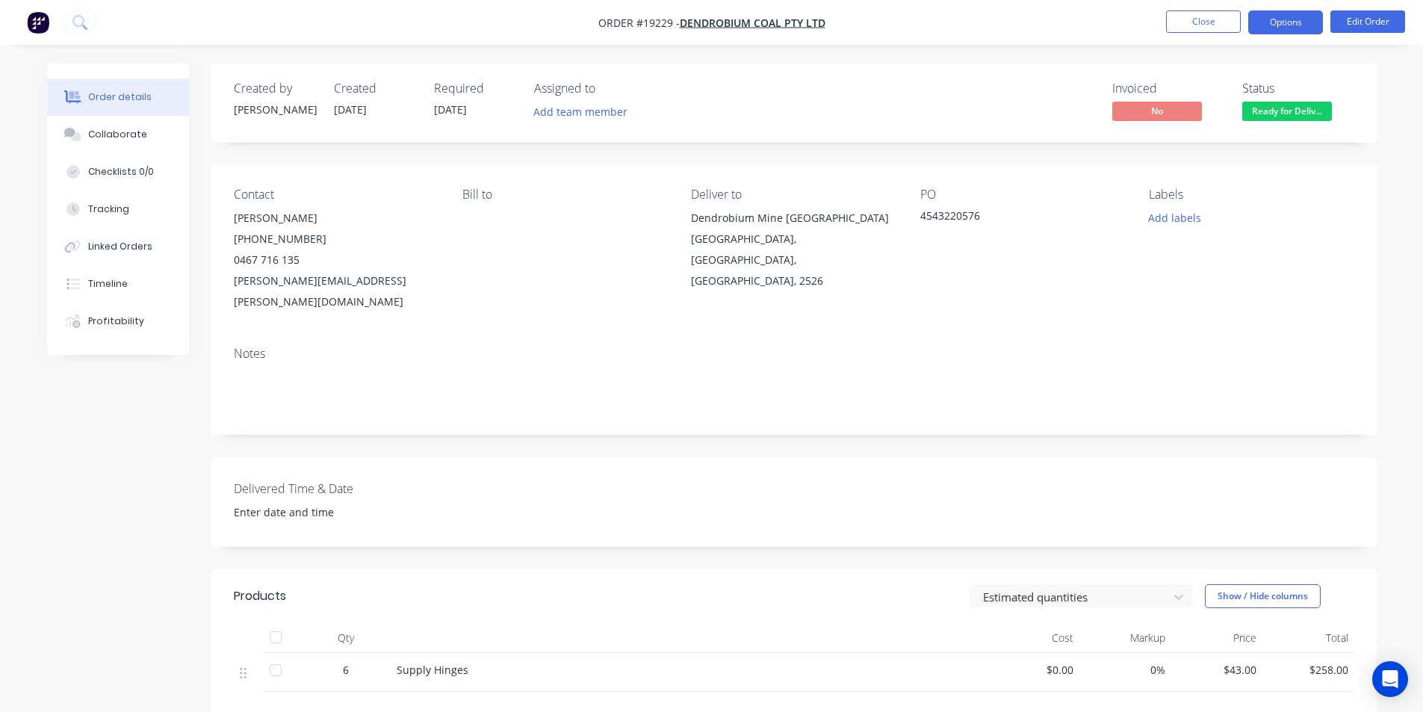
click at [1295, 13] on button "Options" at bounding box center [1285, 22] width 75 height 24
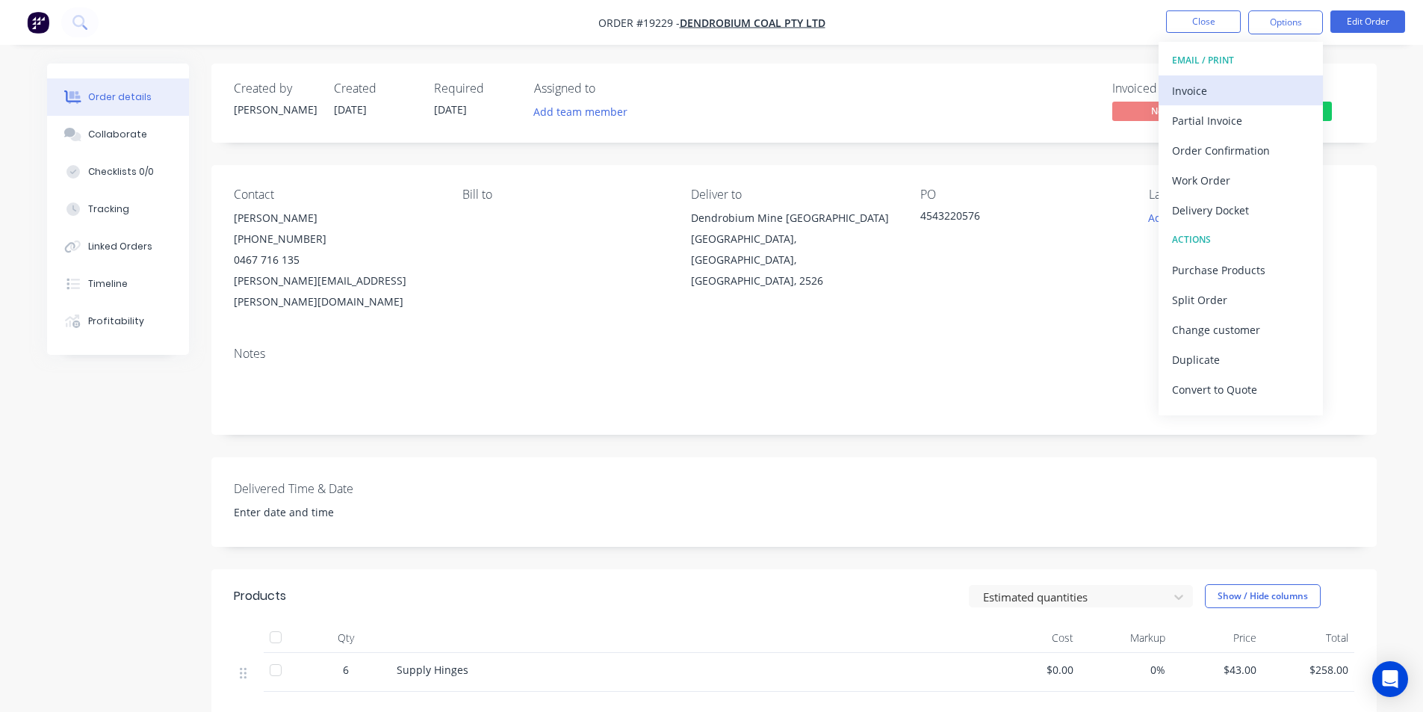
click at [1249, 84] on div "Invoice" at bounding box center [1240, 91] width 137 height 22
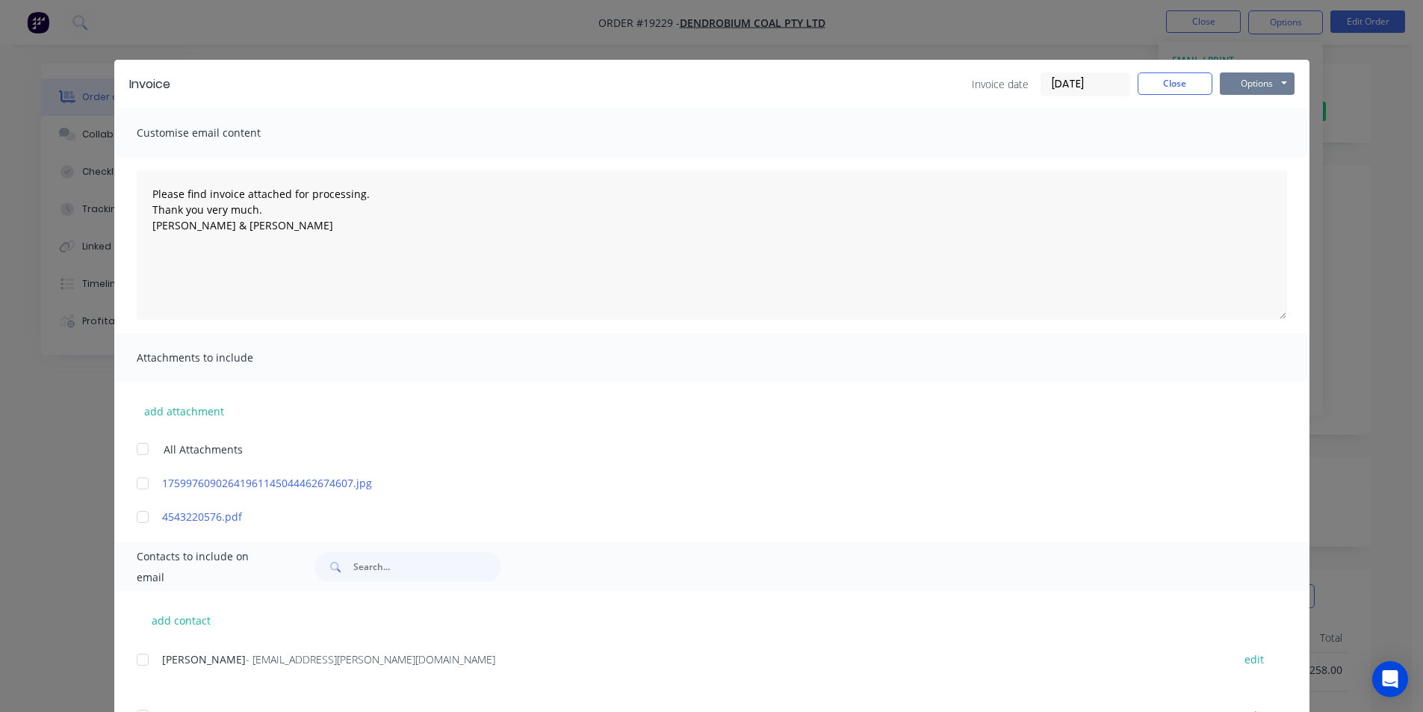
click at [1246, 90] on button "Options" at bounding box center [1257, 83] width 75 height 22
click at [1251, 137] on button "Print" at bounding box center [1268, 135] width 96 height 25
type textarea "Please find invoice attached for processing. Thank you very much. [PERSON_NAME]…"
click at [1161, 77] on button "Close" at bounding box center [1175, 83] width 75 height 22
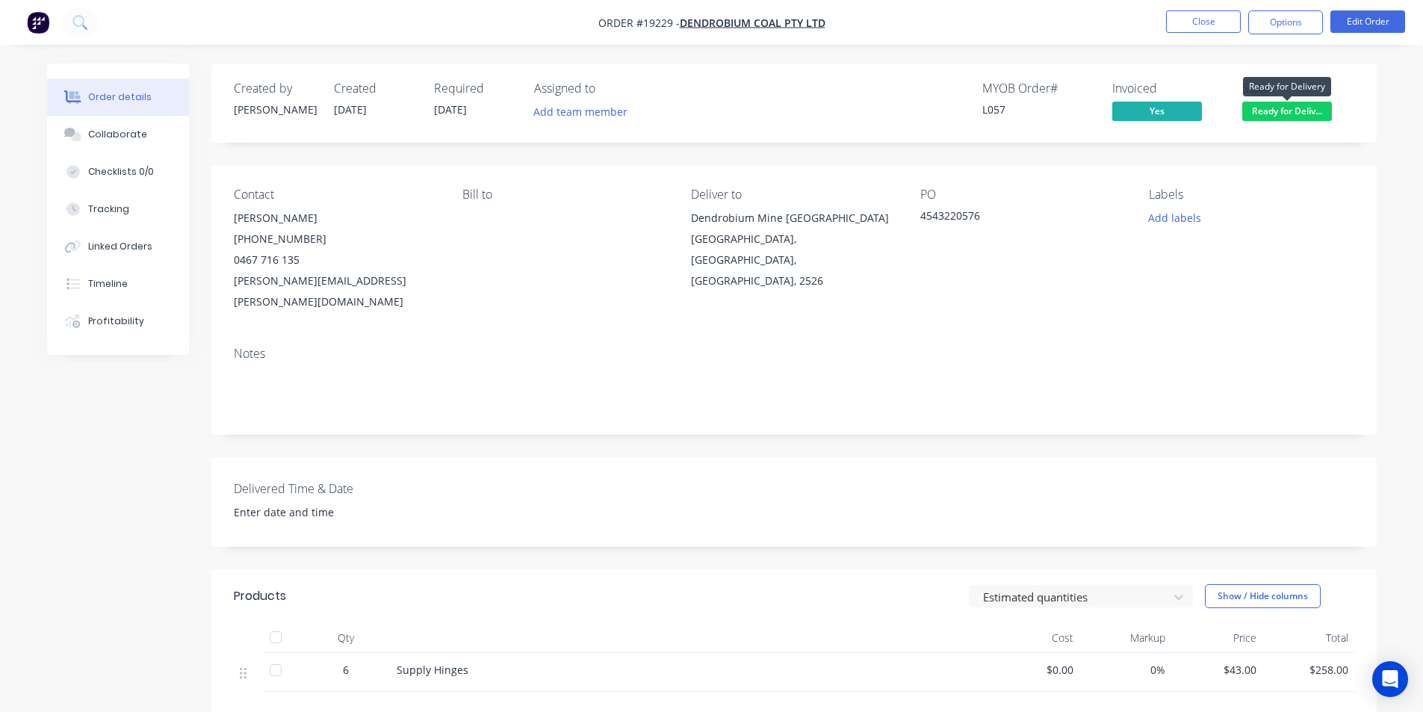
click at [1295, 112] on span "Ready for Deliv..." at bounding box center [1287, 111] width 90 height 19
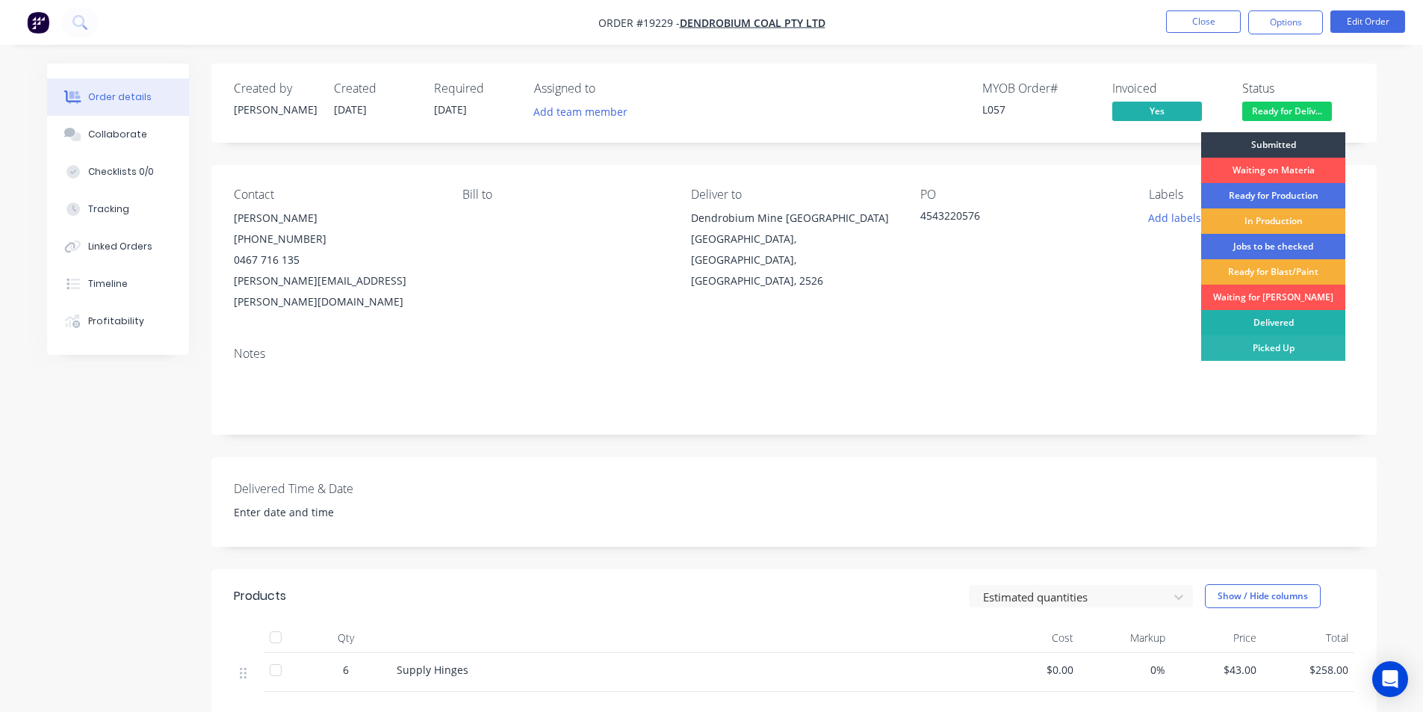
click at [1293, 326] on div "Delivered" at bounding box center [1273, 322] width 144 height 25
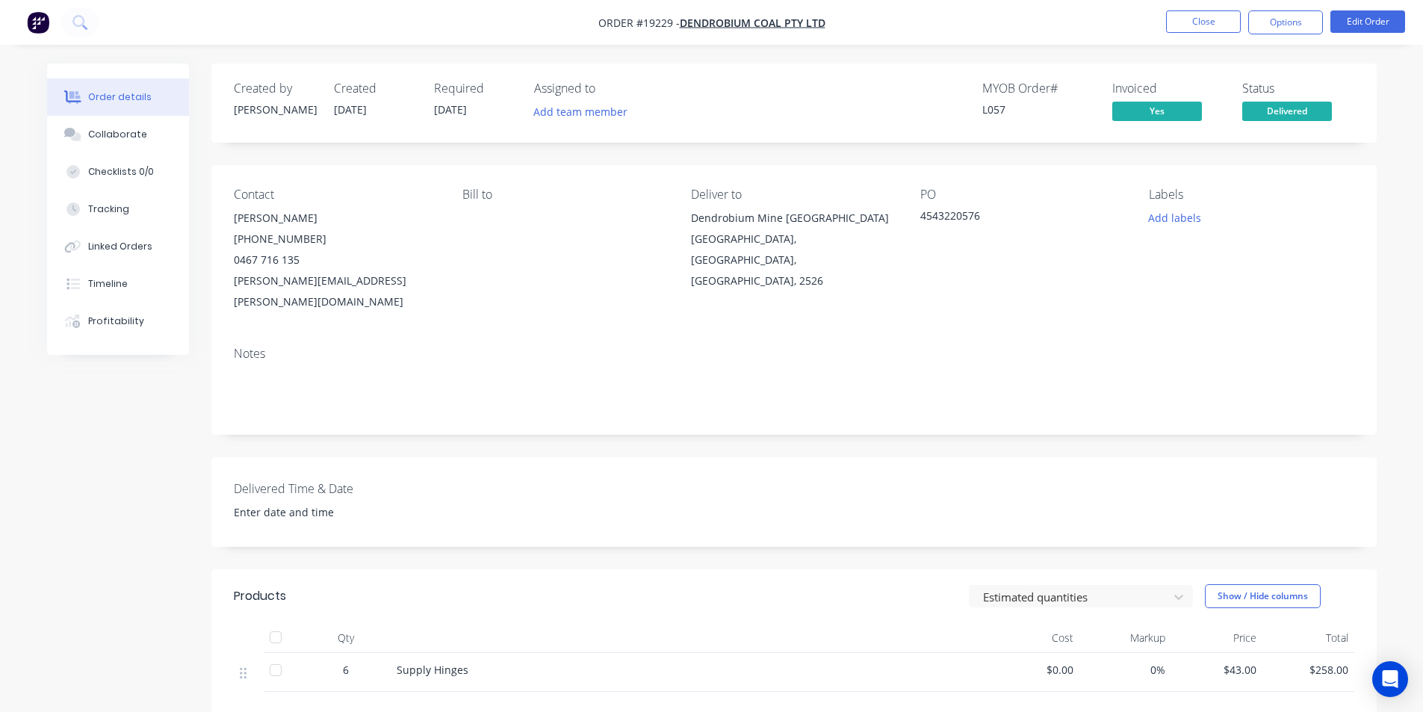
click at [35, 23] on img "button" at bounding box center [38, 22] width 22 height 22
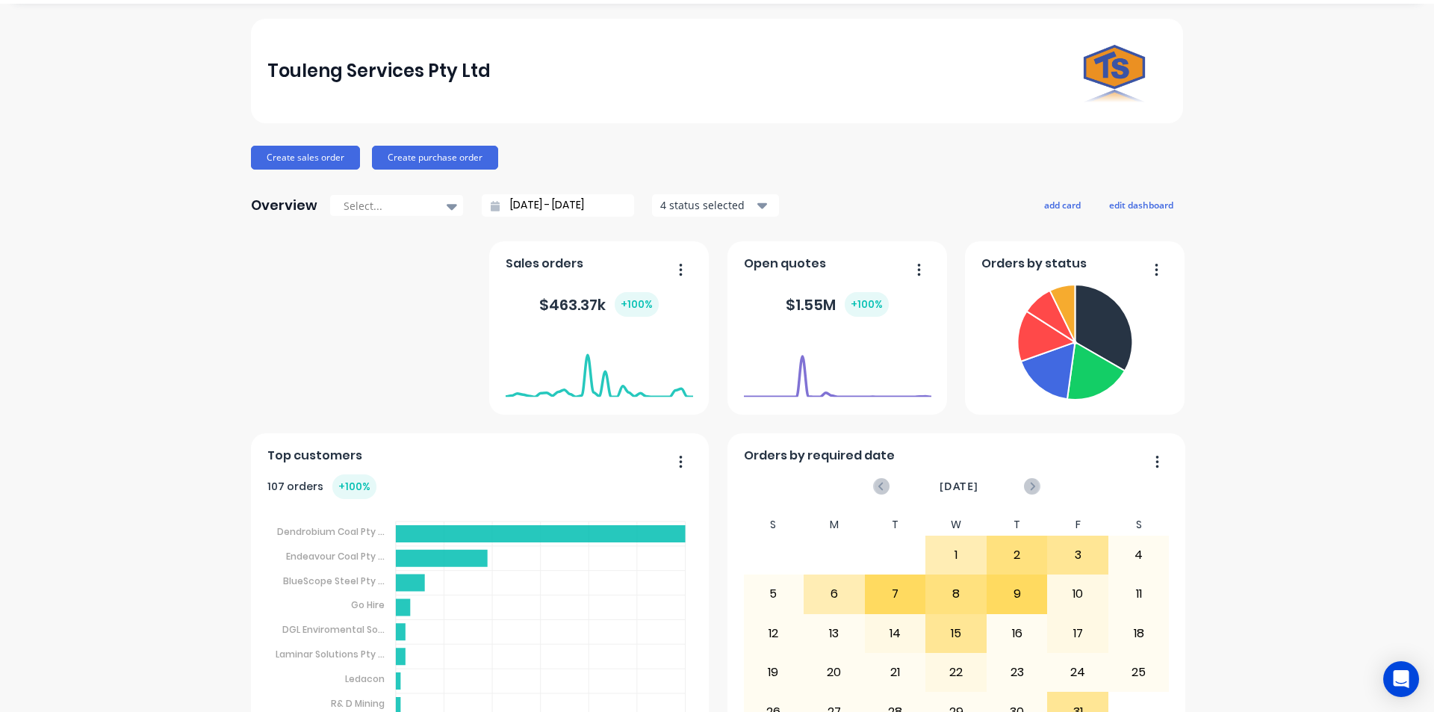
scroll to position [143, 0]
